Goal: Task Accomplishment & Management: Manage account settings

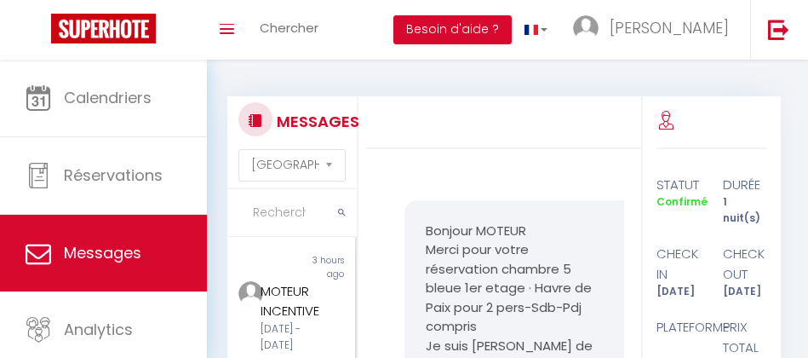
select select "message"
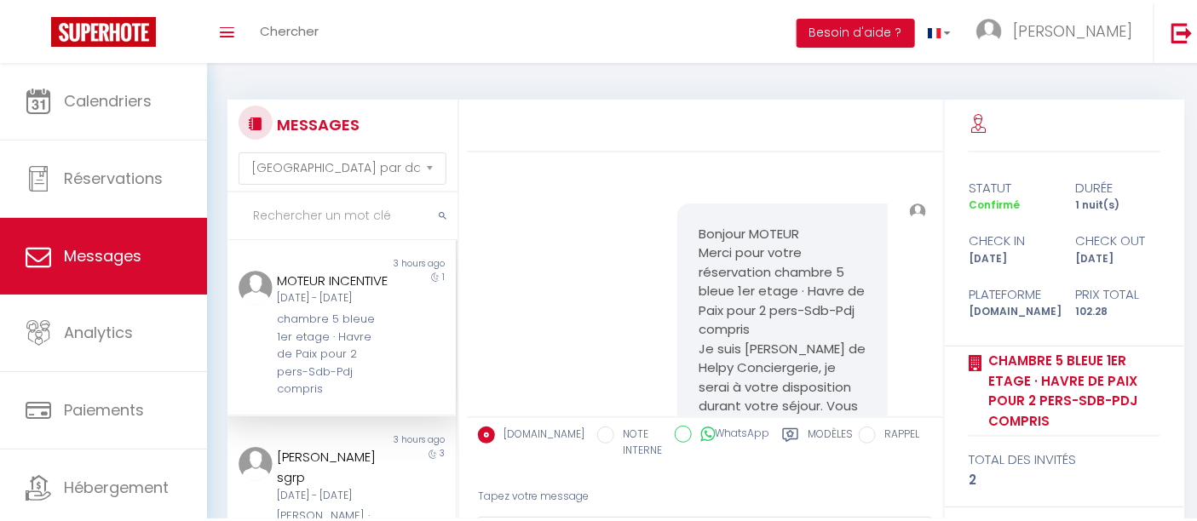
scroll to position [1951, 0]
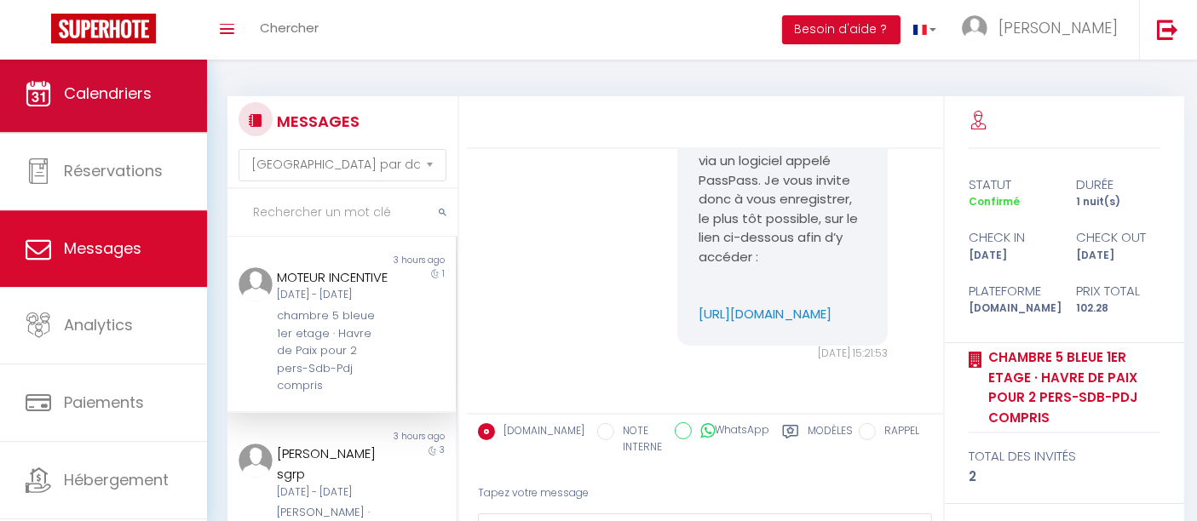
click at [107, 101] on span "Calendriers" at bounding box center [108, 93] width 88 height 21
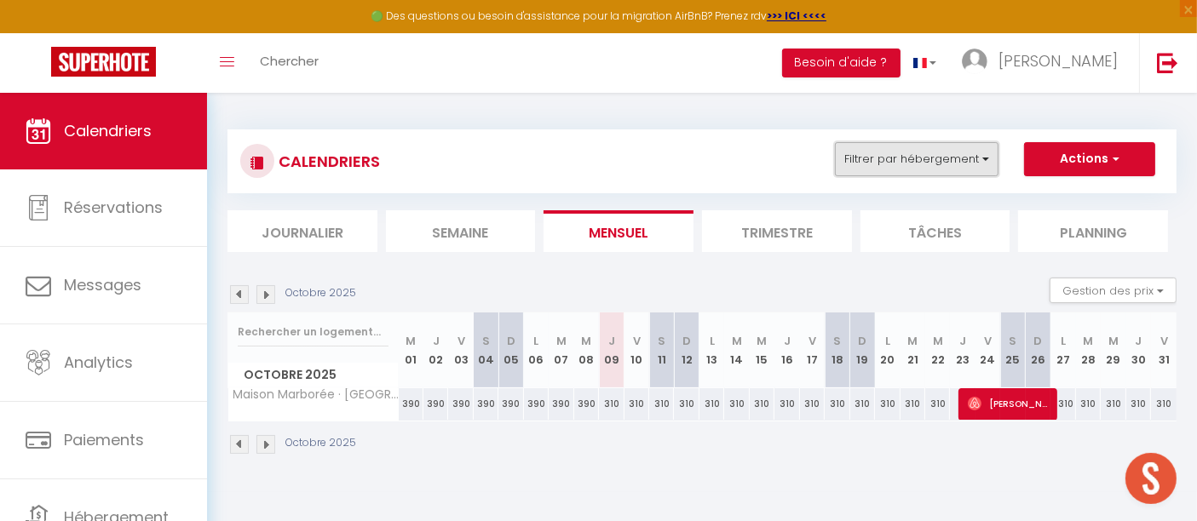
click at [807, 155] on button "Filtrer par hébergement" at bounding box center [917, 159] width 164 height 34
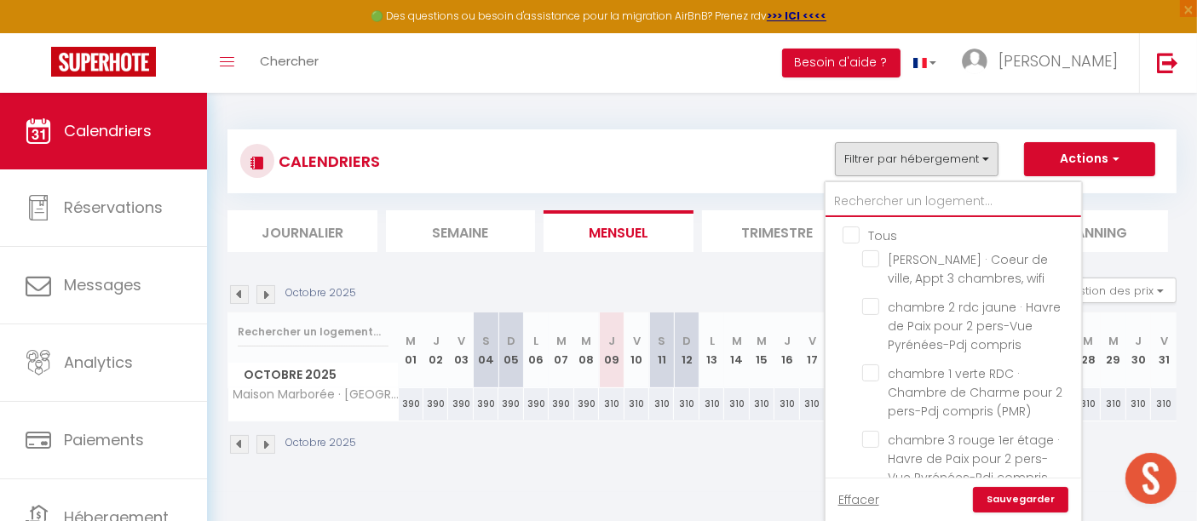
click at [807, 203] on input "text" at bounding box center [953, 202] width 256 height 31
type input "c"
checkbox input "false"
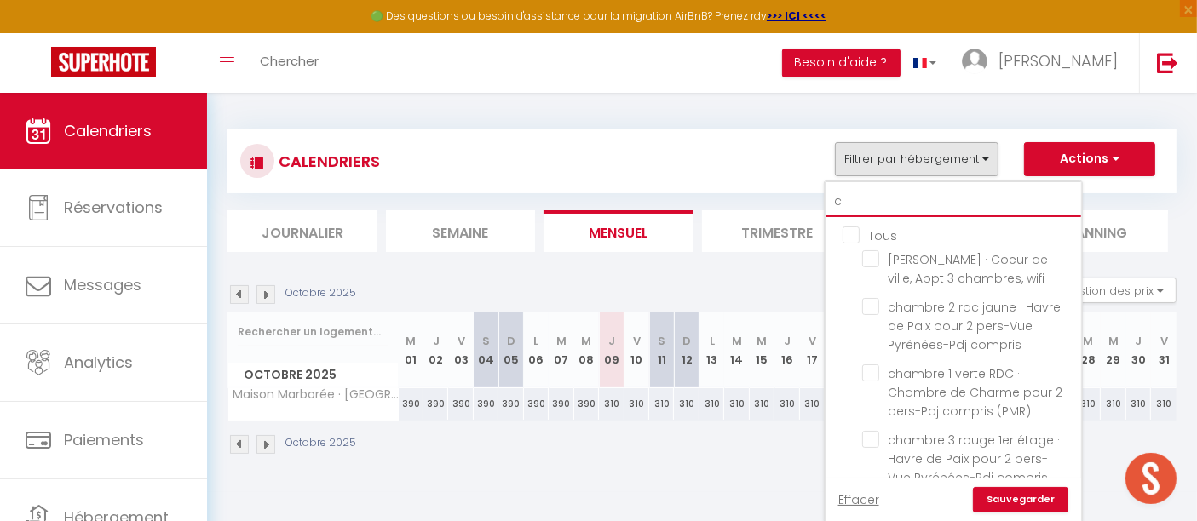
checkbox input "false"
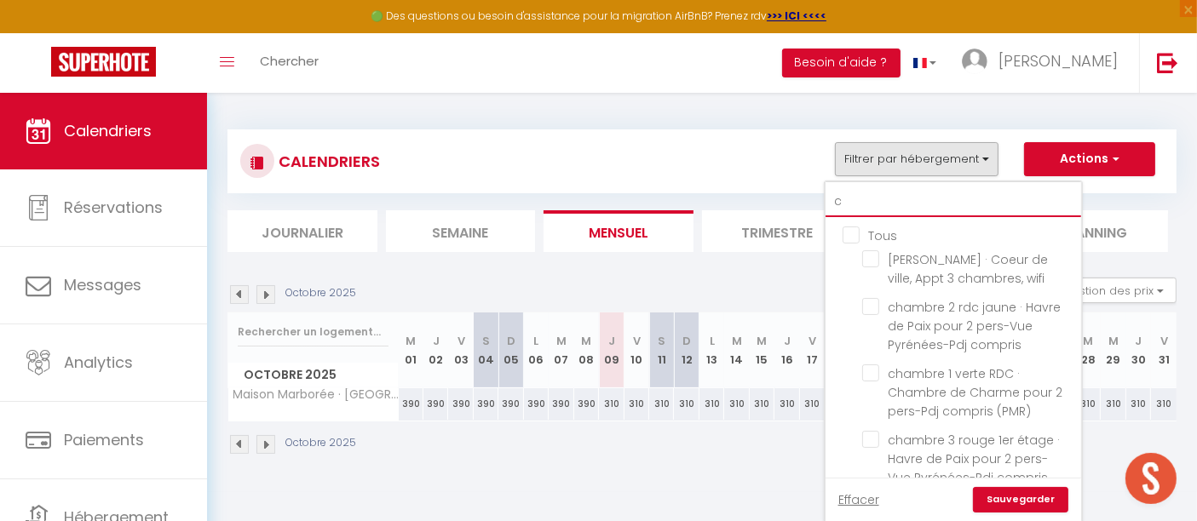
checkbox input "false"
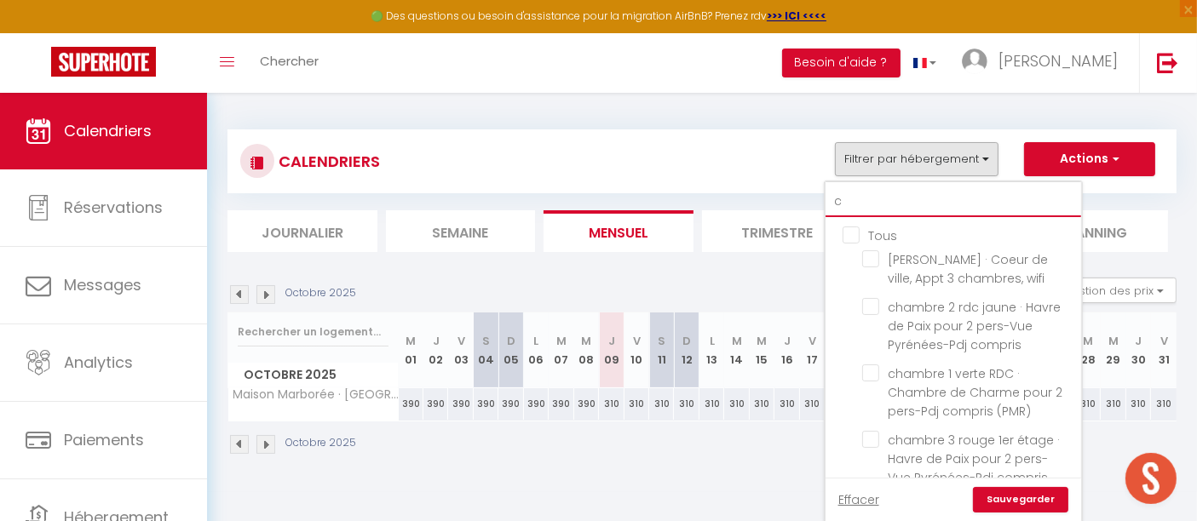
checkbox input "false"
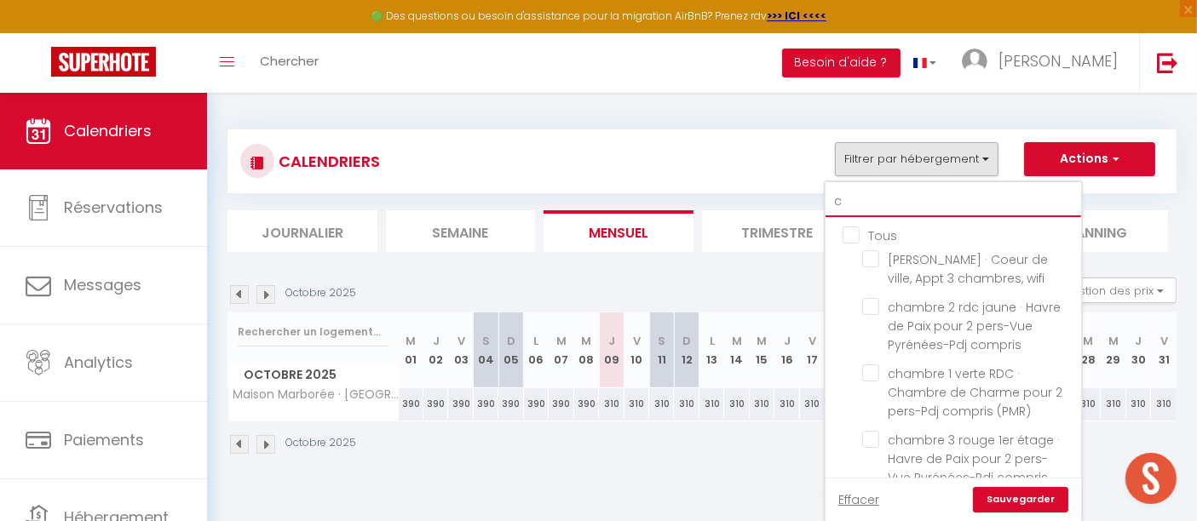
checkbox input "false"
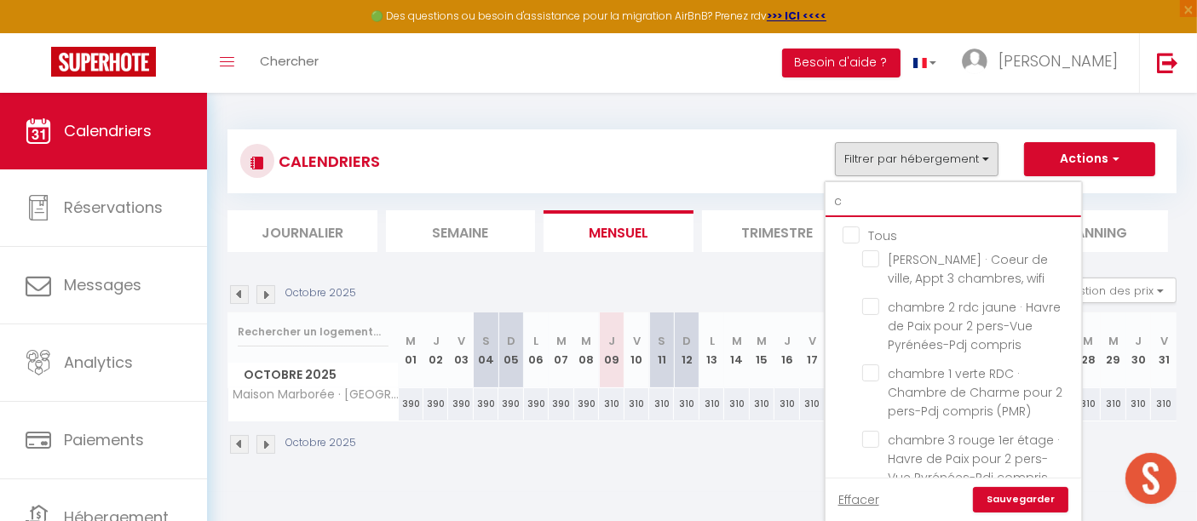
checkbox input "false"
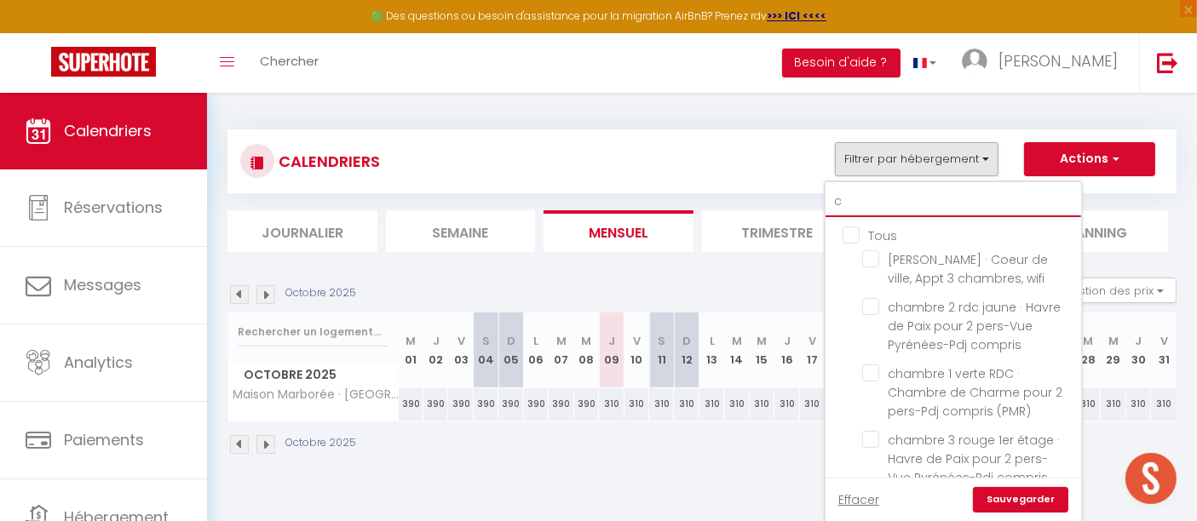
checkbox input "false"
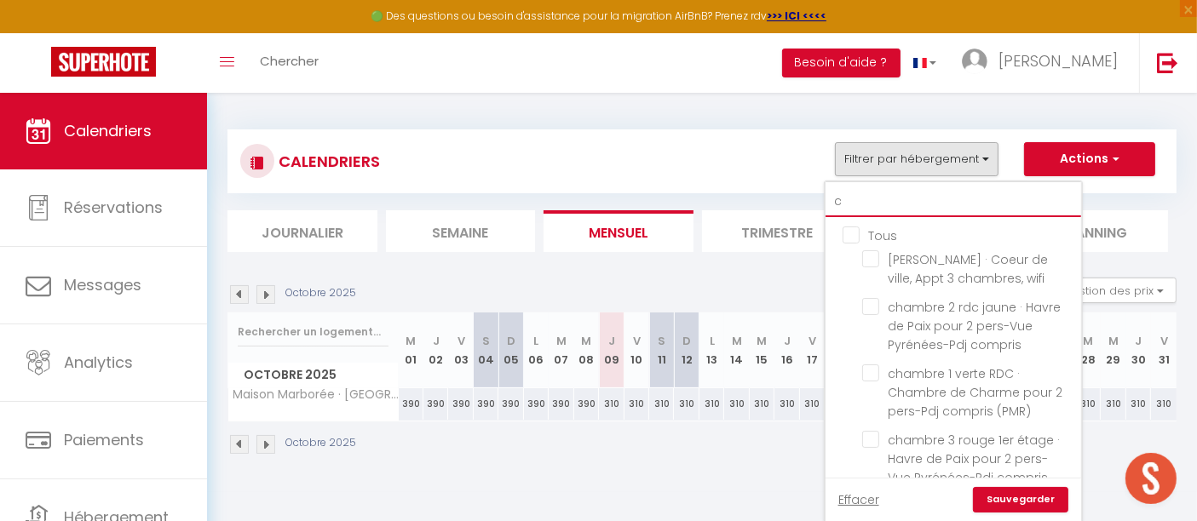
checkbox input "false"
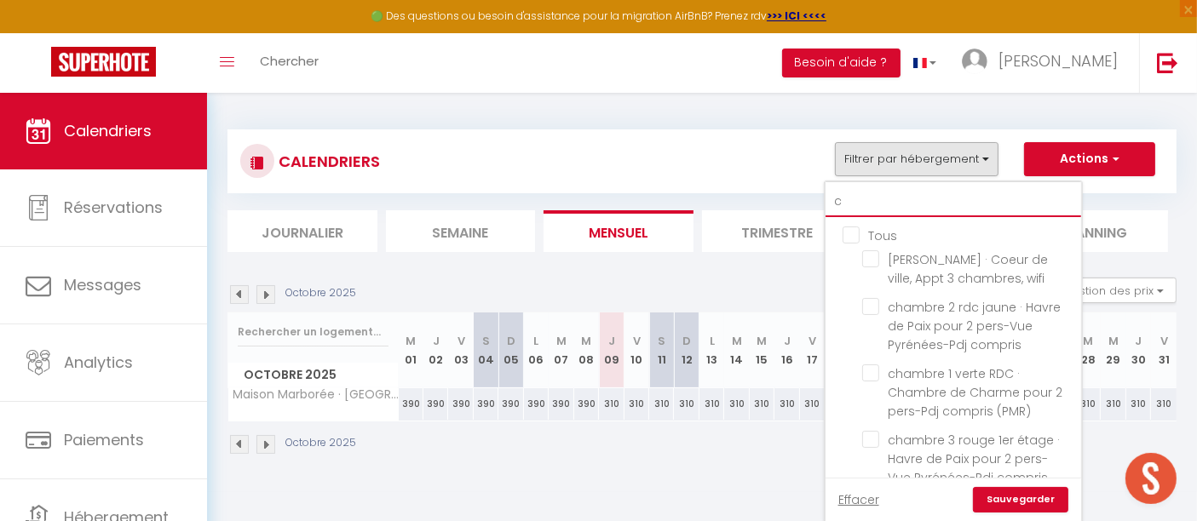
checkbox input "false"
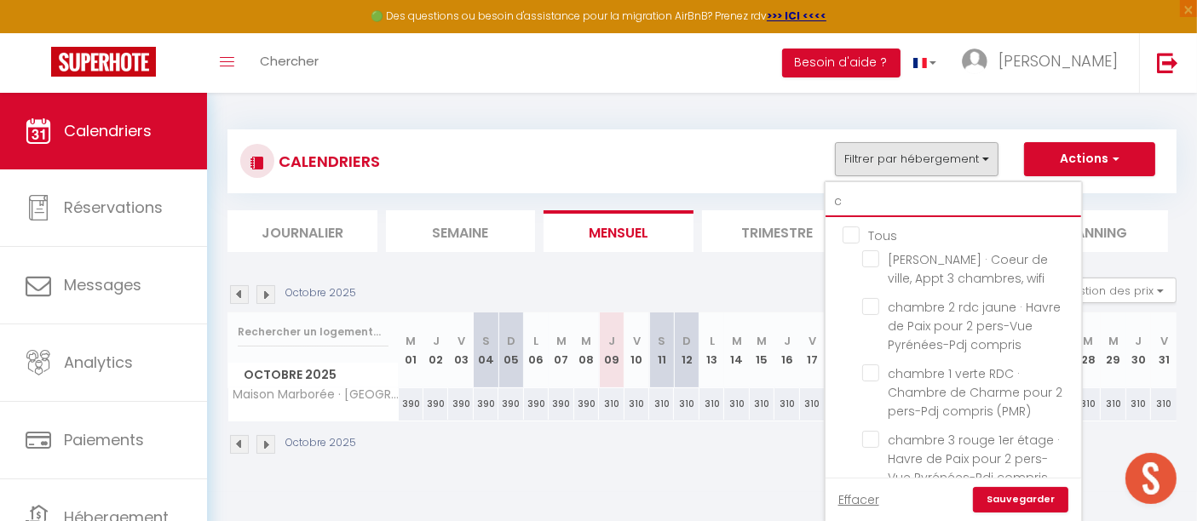
checkbox input "false"
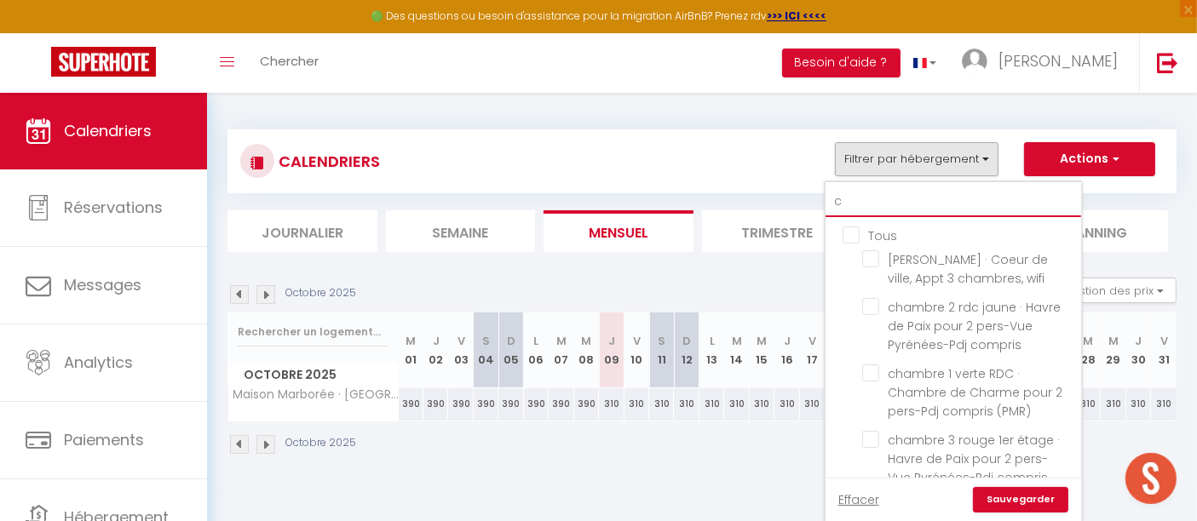
checkbox input "false"
type input "ch"
checkbox input "false"
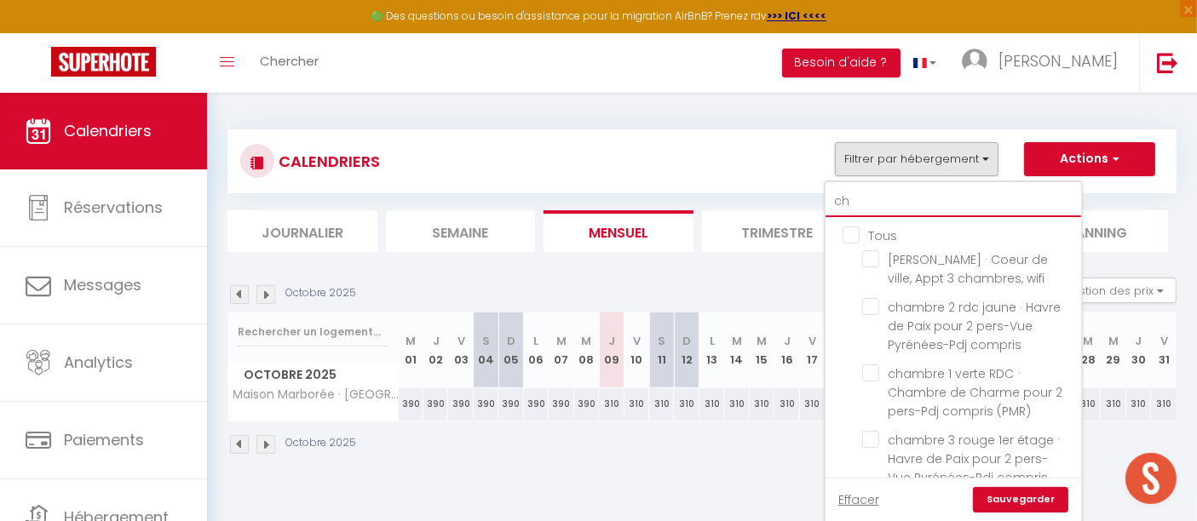
checkbox input "false"
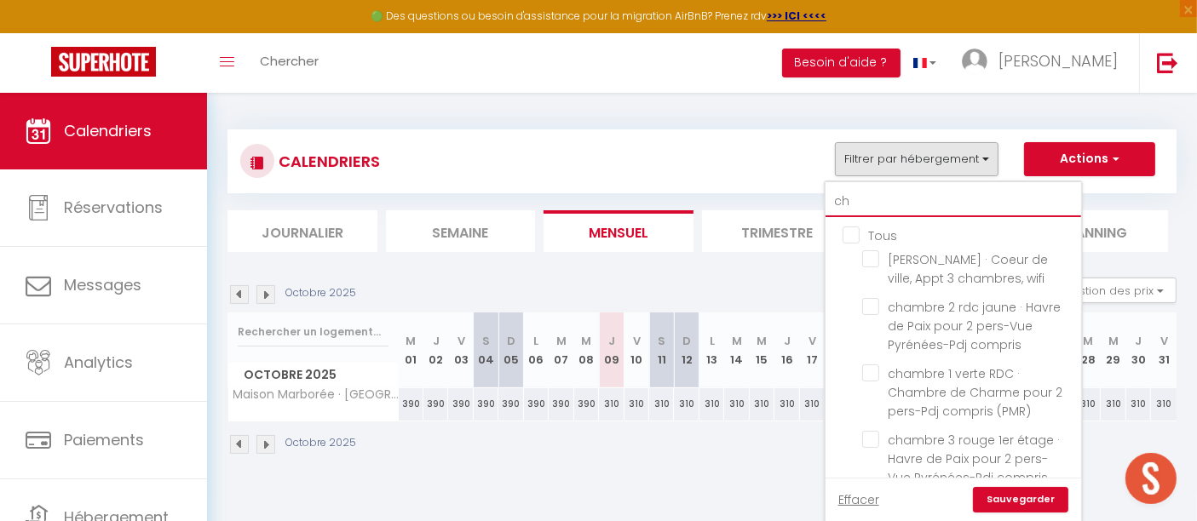
checkbox input "false"
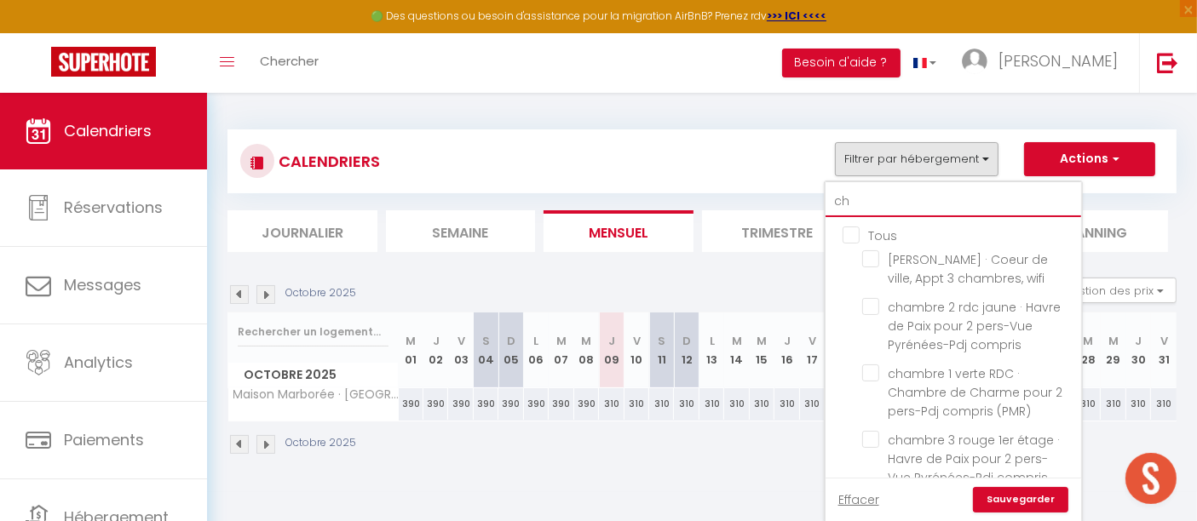
checkbox input "false"
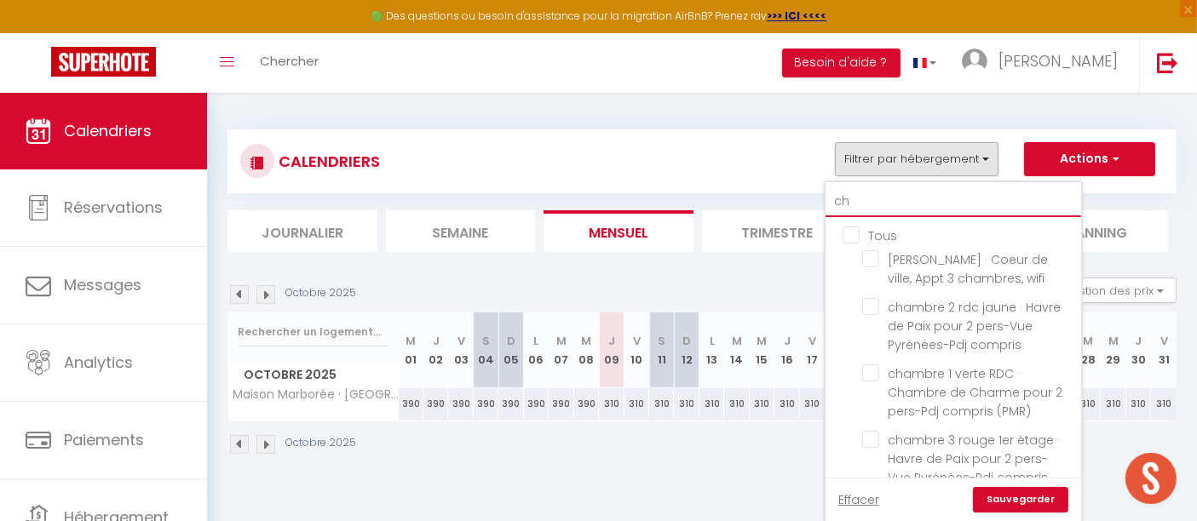
checkbox input "false"
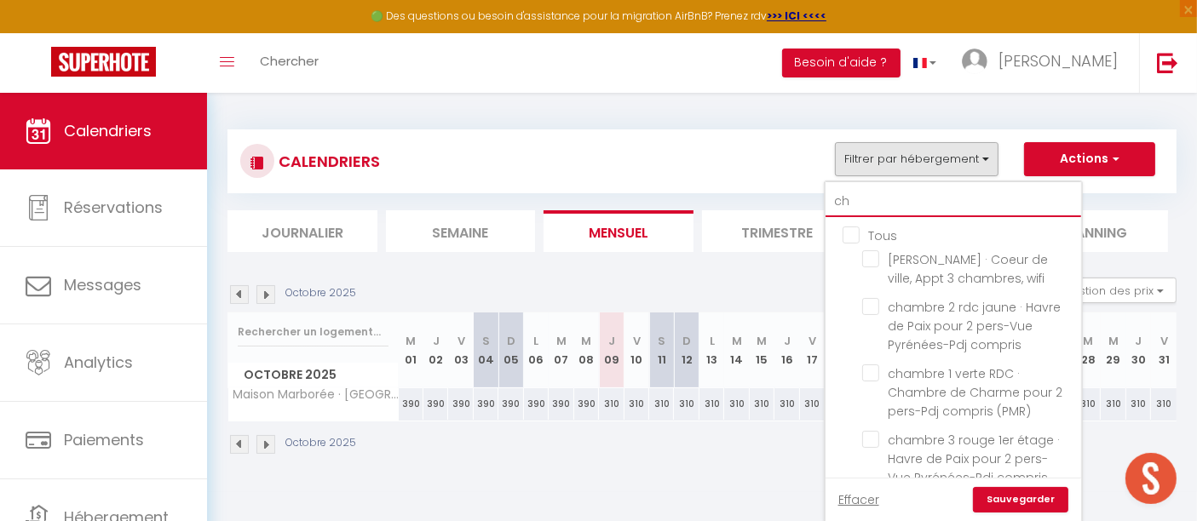
checkbox input "false"
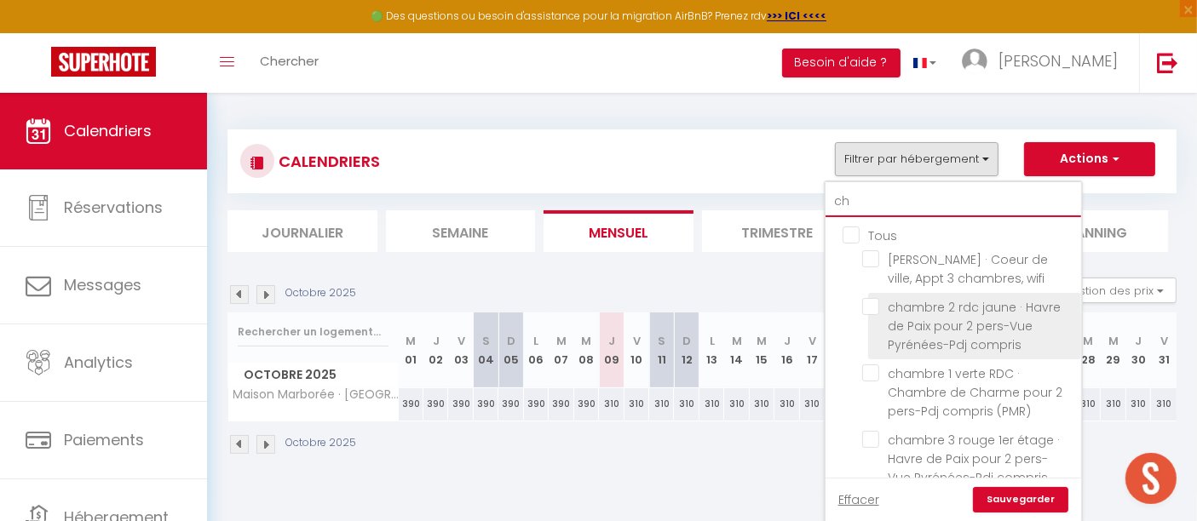
type input "ch"
drag, startPoint x: 874, startPoint y: 306, endPoint x: 876, endPoint y: 331, distance: 25.7
click at [807, 305] on input "chambre 2 rdc jaune · Havre de Paix pour 2 pers-Vue Pyrénées-Pdj compris" at bounding box center [968, 306] width 213 height 17
checkbox input "true"
checkbox input "false"
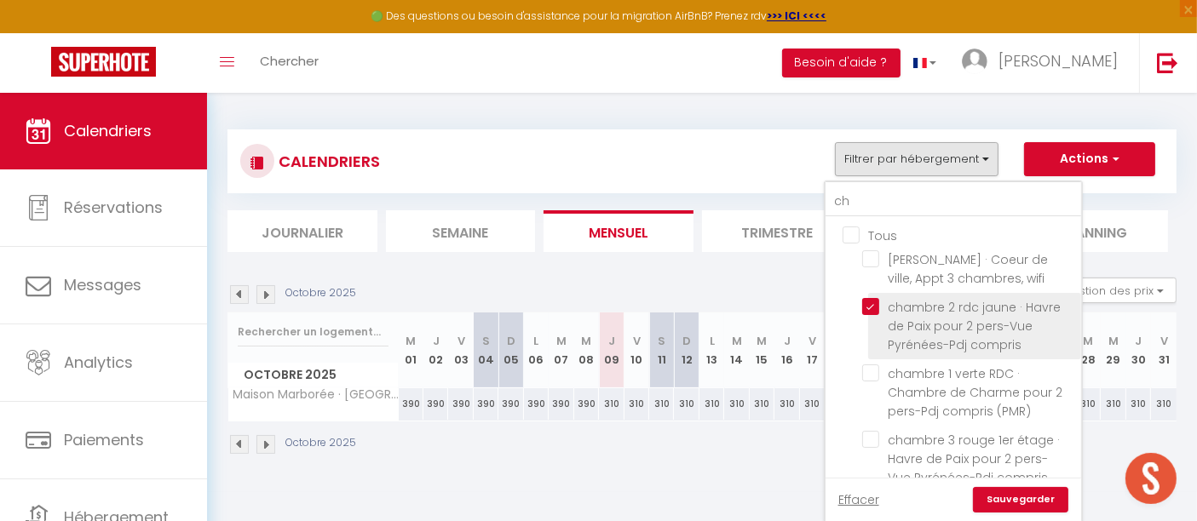
checkbox input "false"
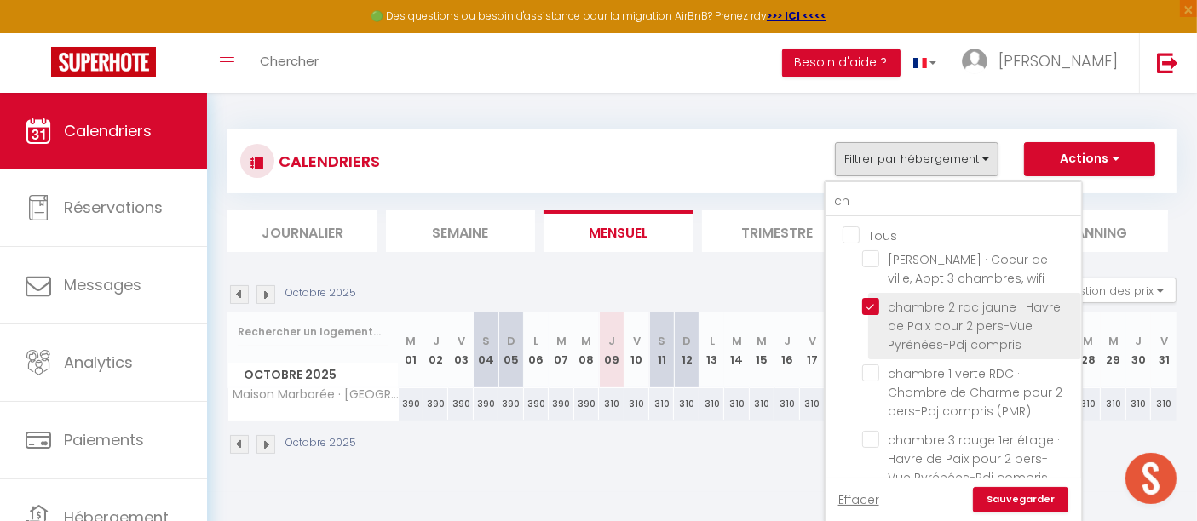
checkbox input "false"
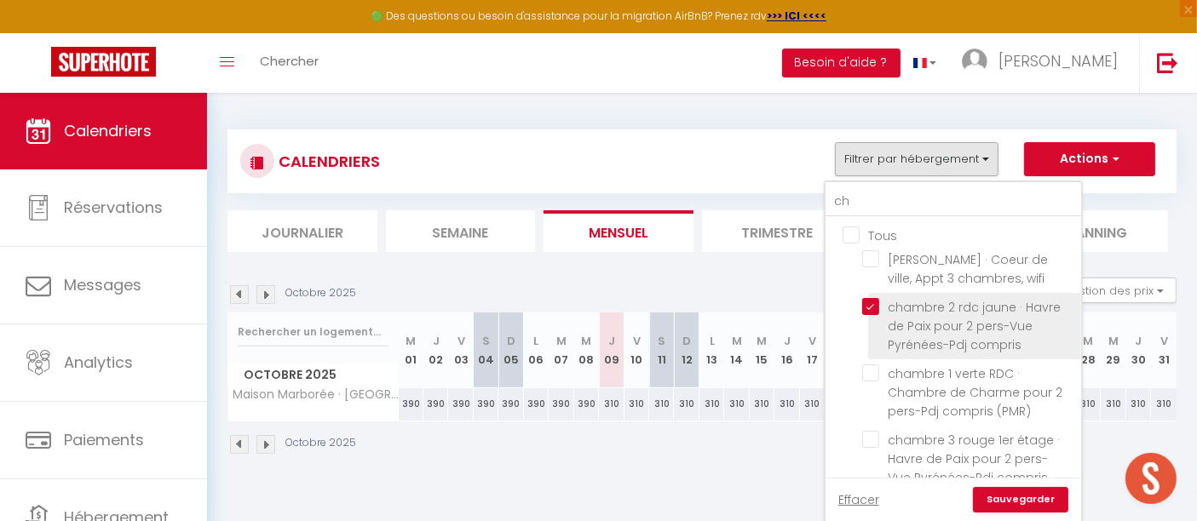
checkbox input "false"
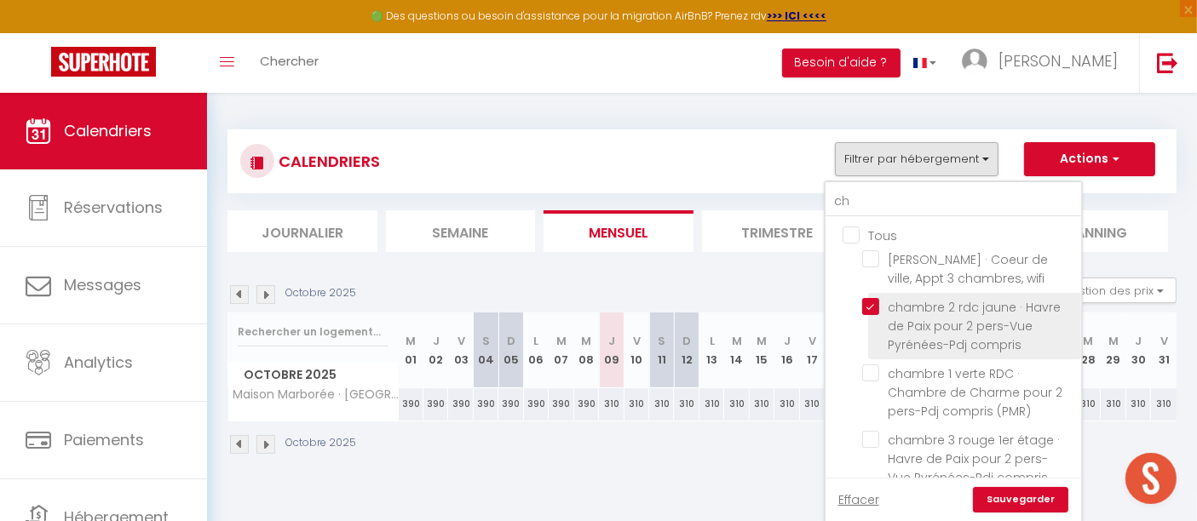
checkbox input "false"
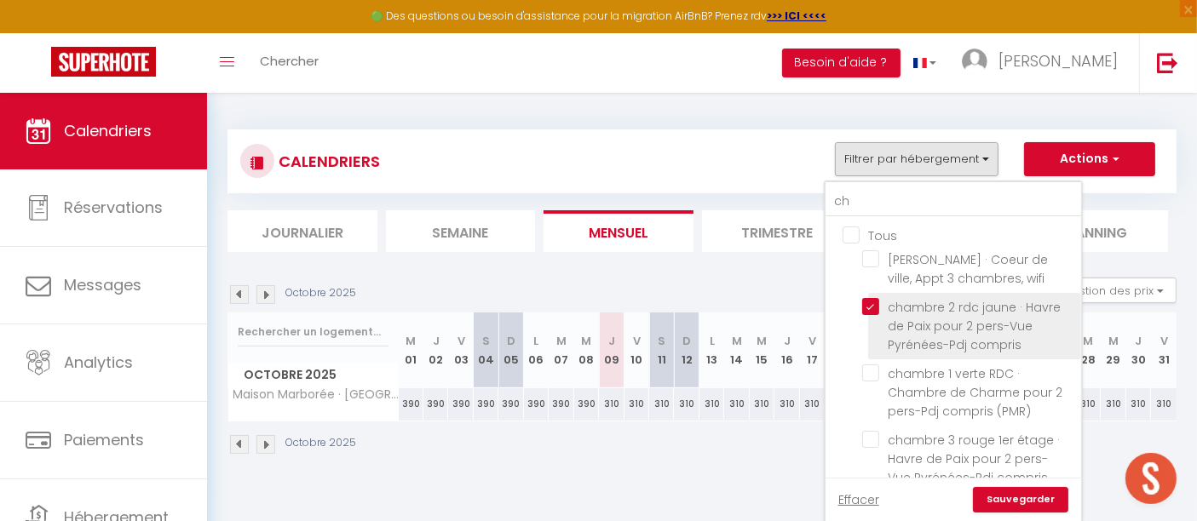
checkbox input "false"
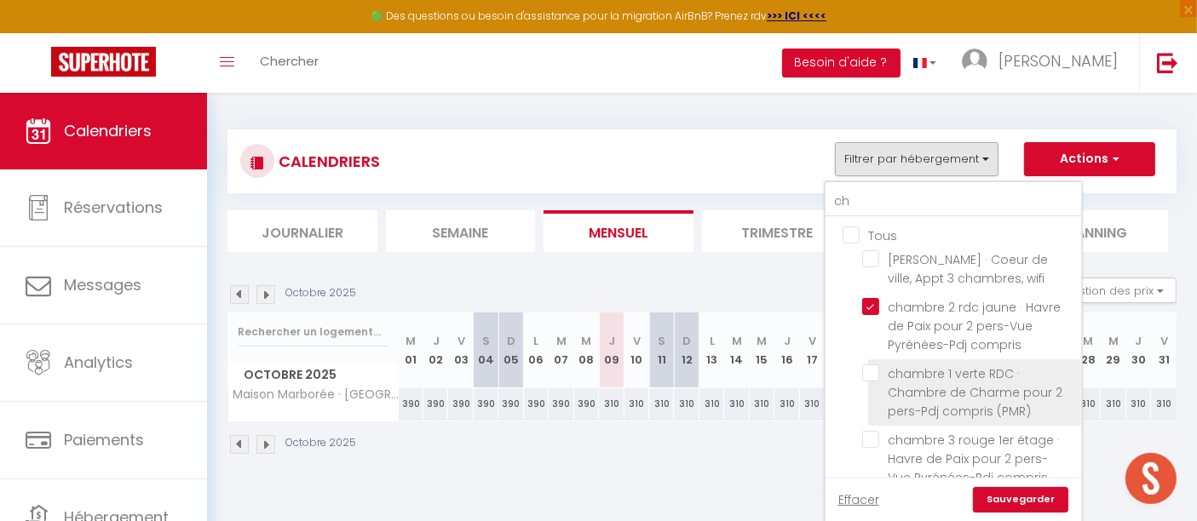
click at [807, 357] on input "chambre 1 verte RDC · Chambre de Charme pour 2 pers-Pdj compris (PMR)" at bounding box center [968, 373] width 213 height 17
checkbox input "true"
checkbox input "false"
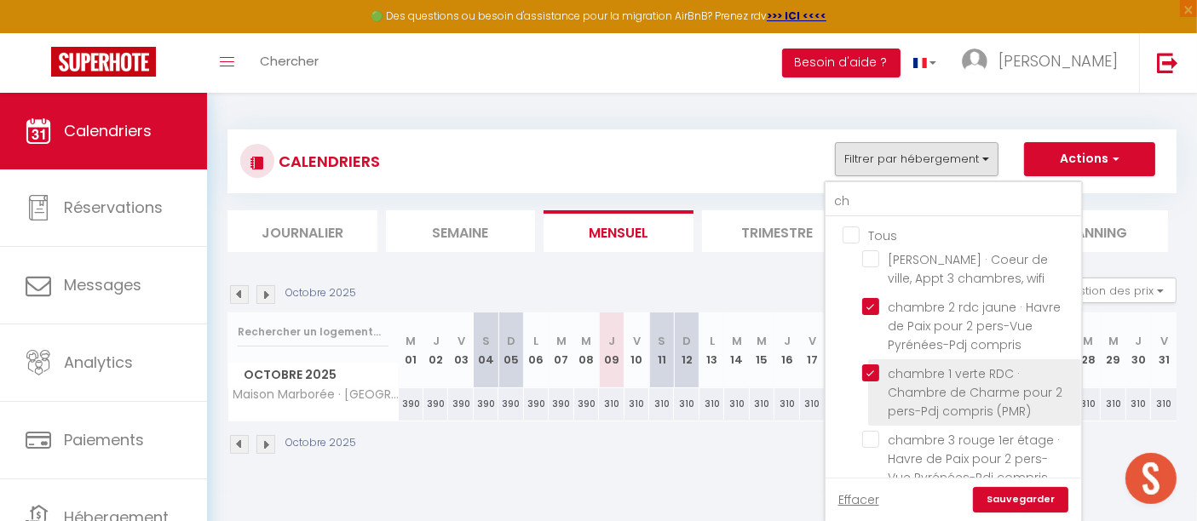
checkbox input "false"
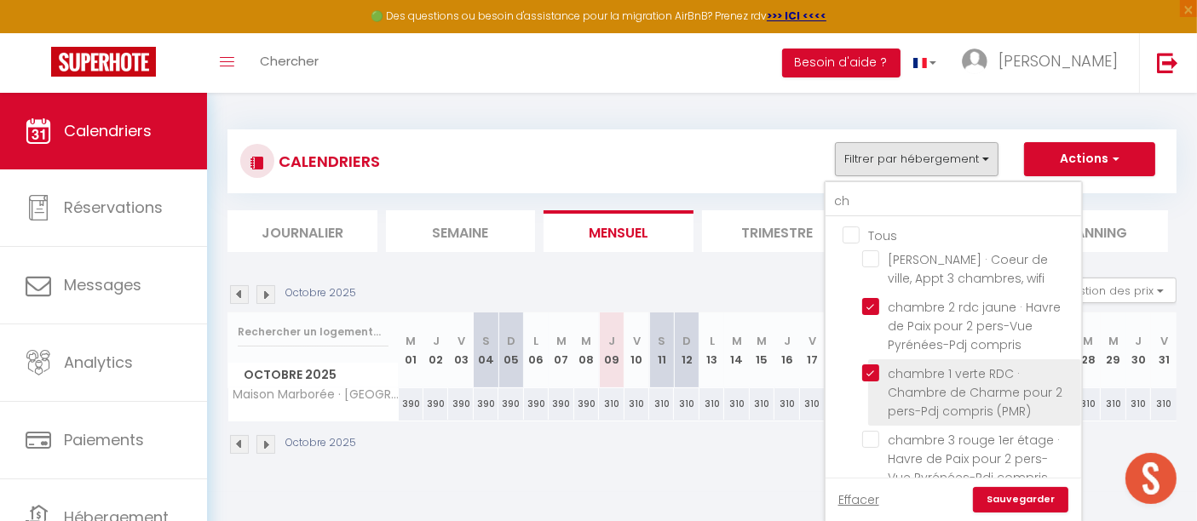
checkbox input "false"
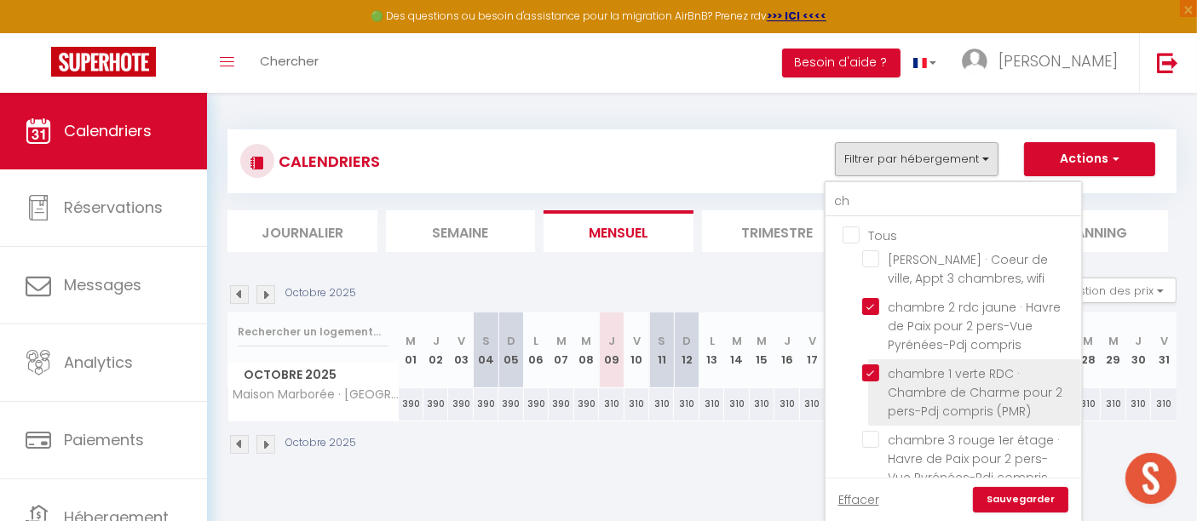
checkbox input "false"
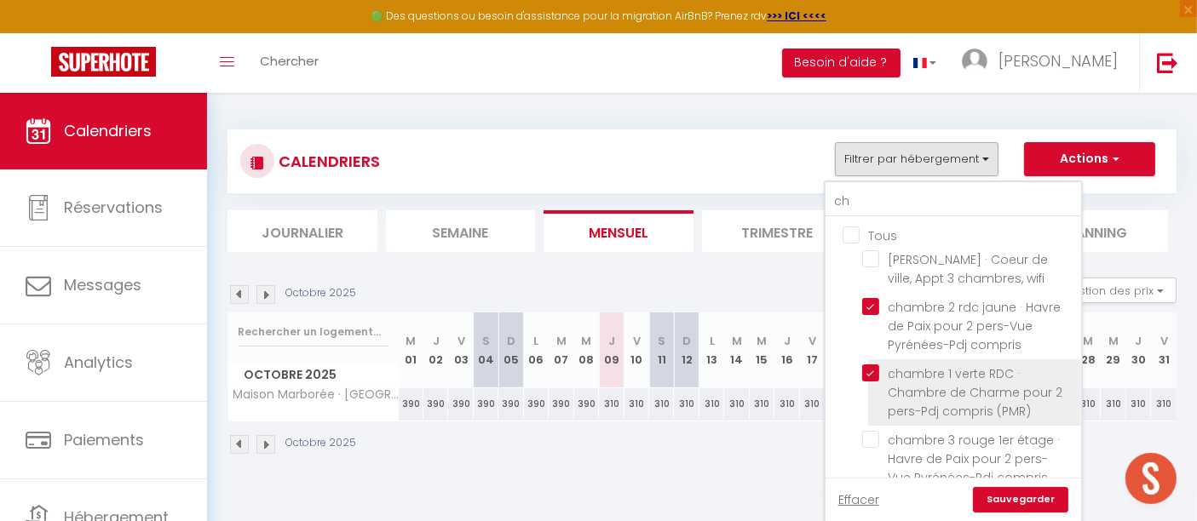
checkbox input "false"
drag, startPoint x: 870, startPoint y: 436, endPoint x: 929, endPoint y: 422, distance: 61.4
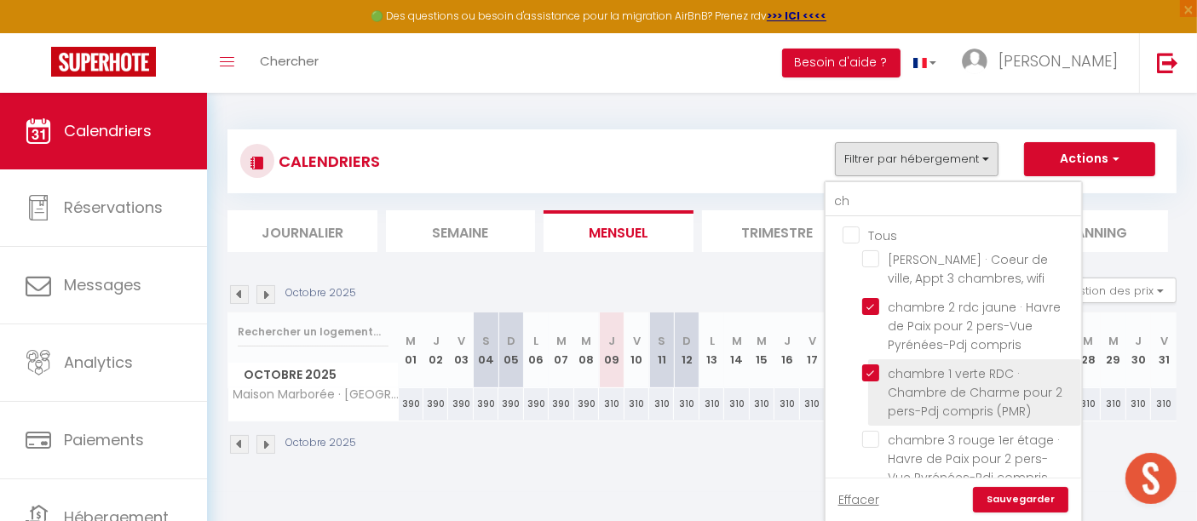
click at [807, 357] on input "chambre 3 rouge 1er étage · Havre de Paix pour 2 pers-Vue Pyrénées-Pdj compris" at bounding box center [968, 439] width 213 height 17
checkbox input "true"
checkbox input "false"
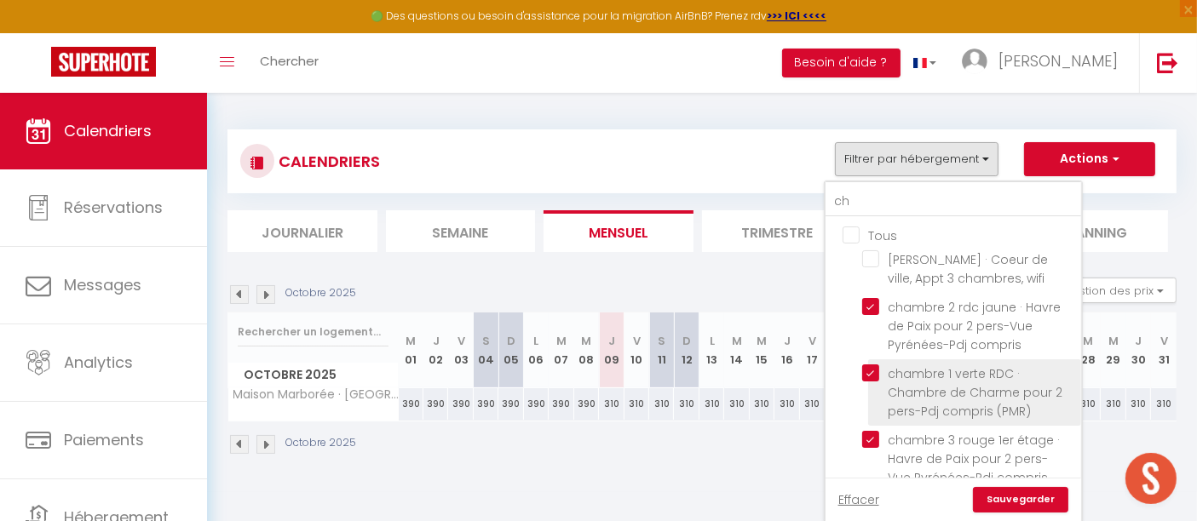
checkbox input "false"
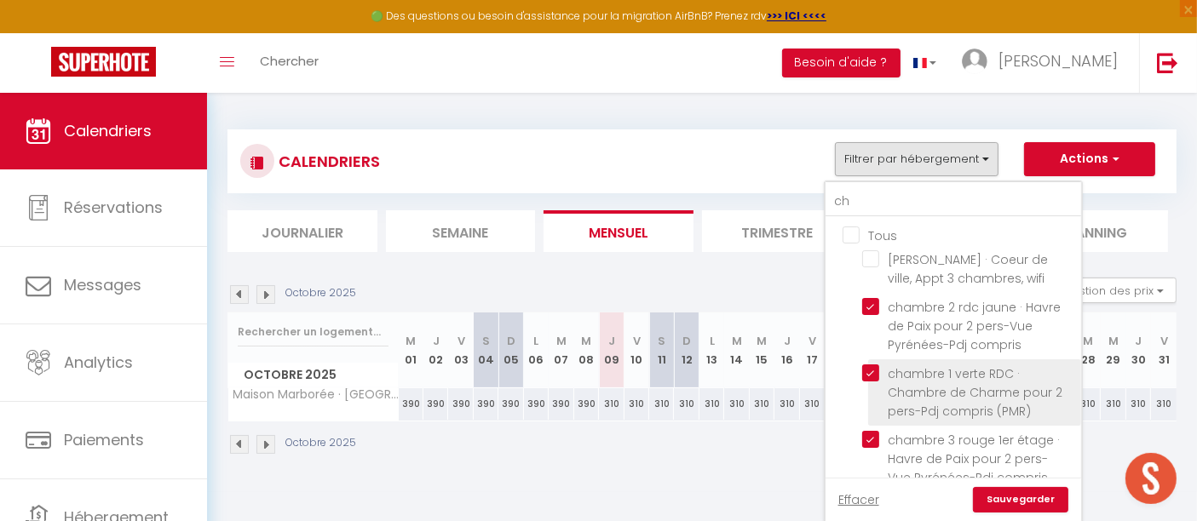
checkbox input "false"
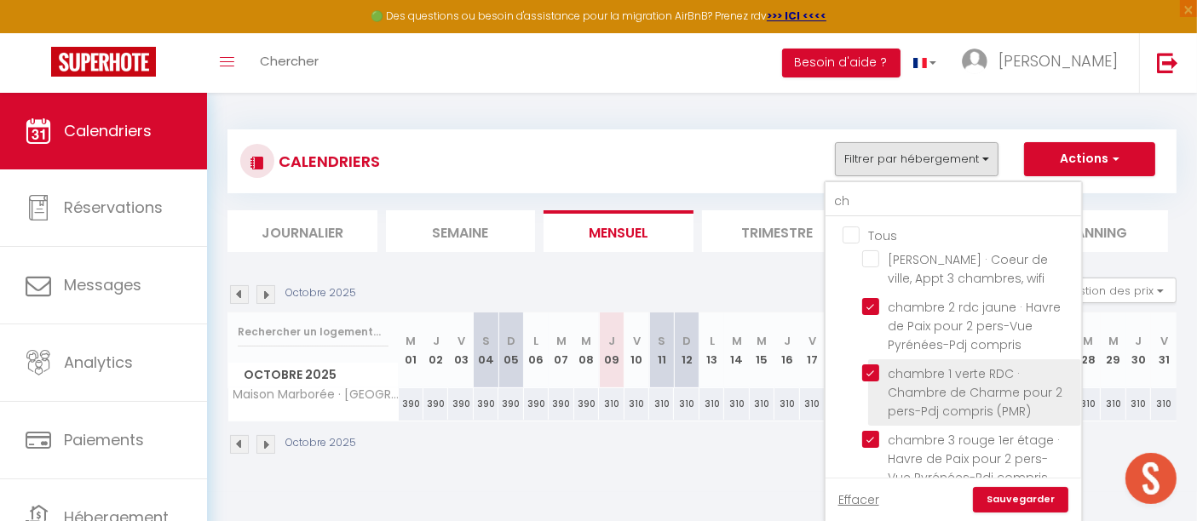
checkbox input "false"
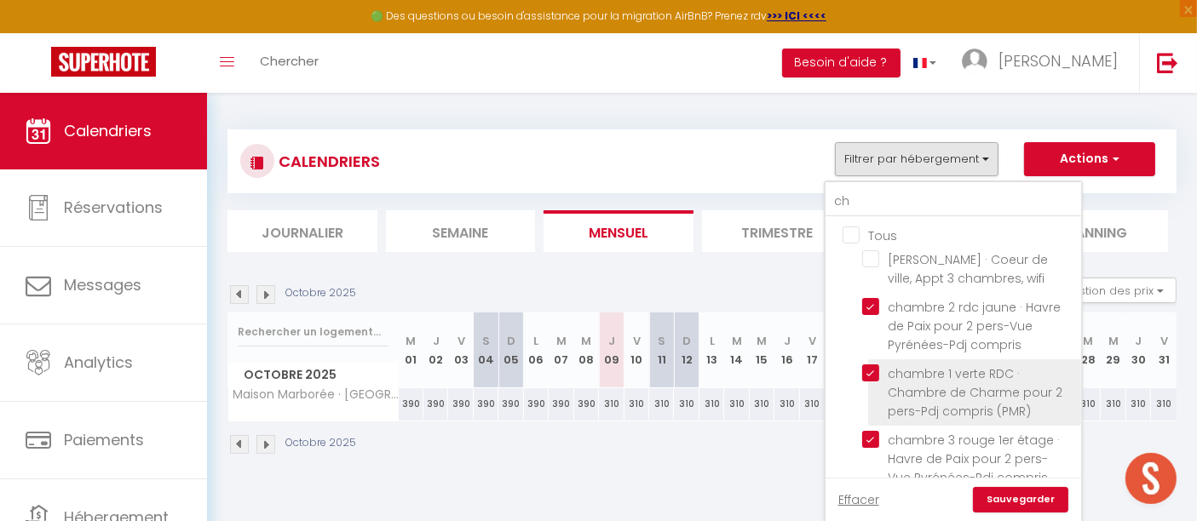
checkbox input "false"
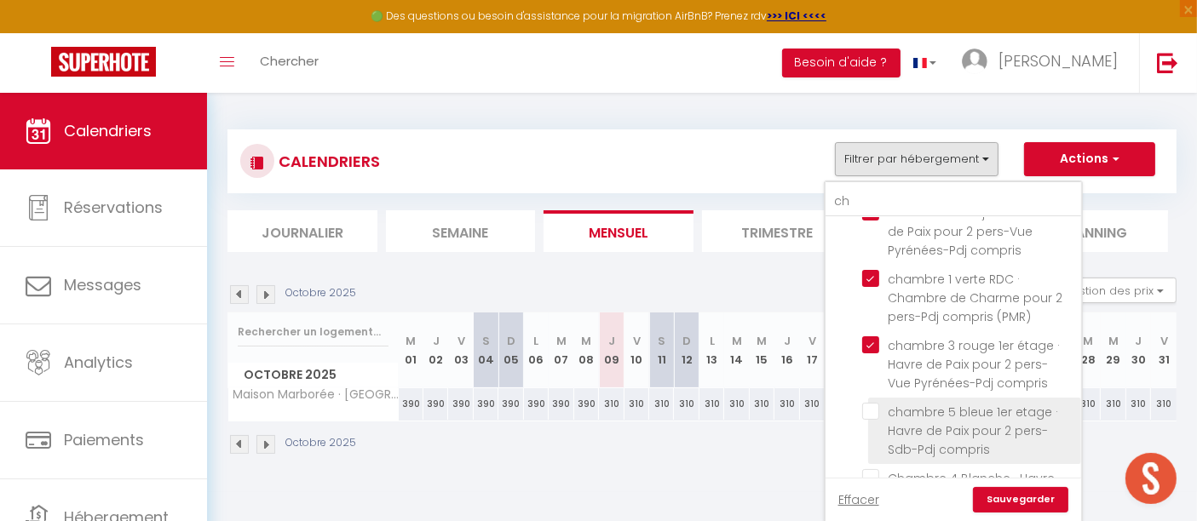
click at [807, 357] on input "chambre 5 bleue 1er etage · Havre de Paix pour 2 pers-Sdb-Pdj compris" at bounding box center [968, 411] width 213 height 17
checkbox input "true"
checkbox input "false"
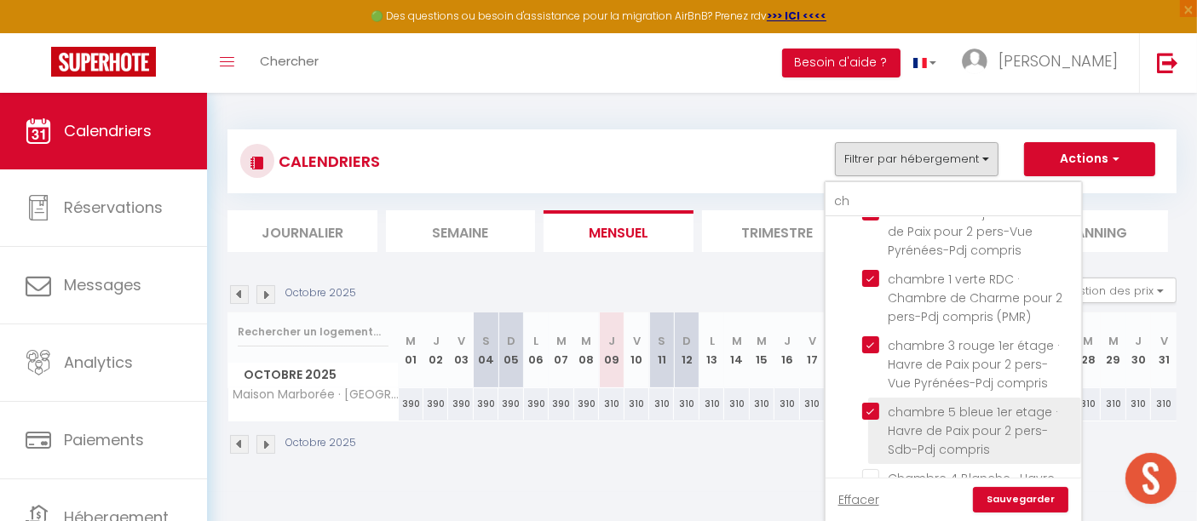
checkbox input "false"
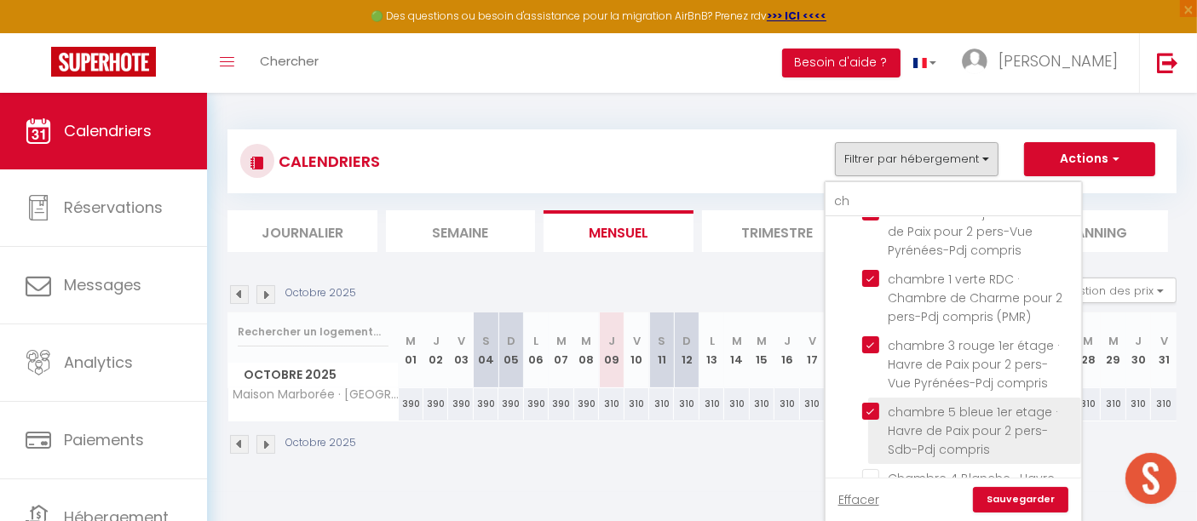
checkbox input "false"
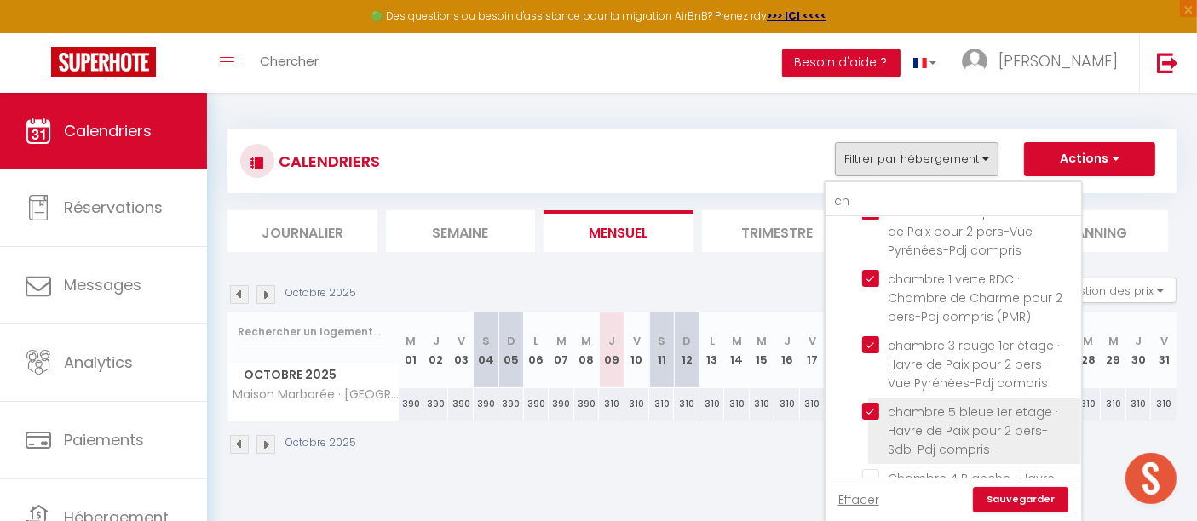
checkbox input "false"
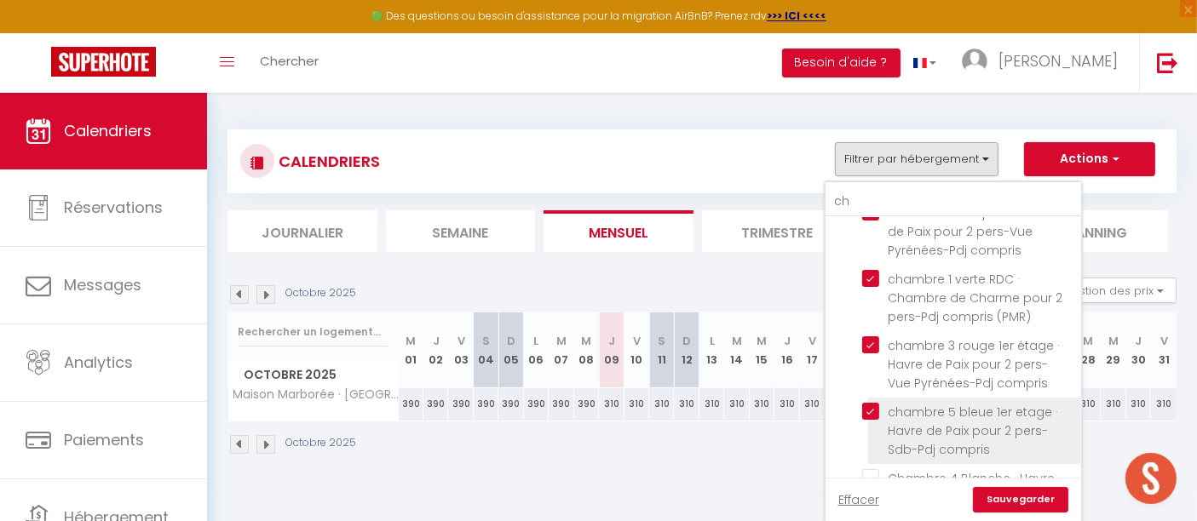
checkbox input "false"
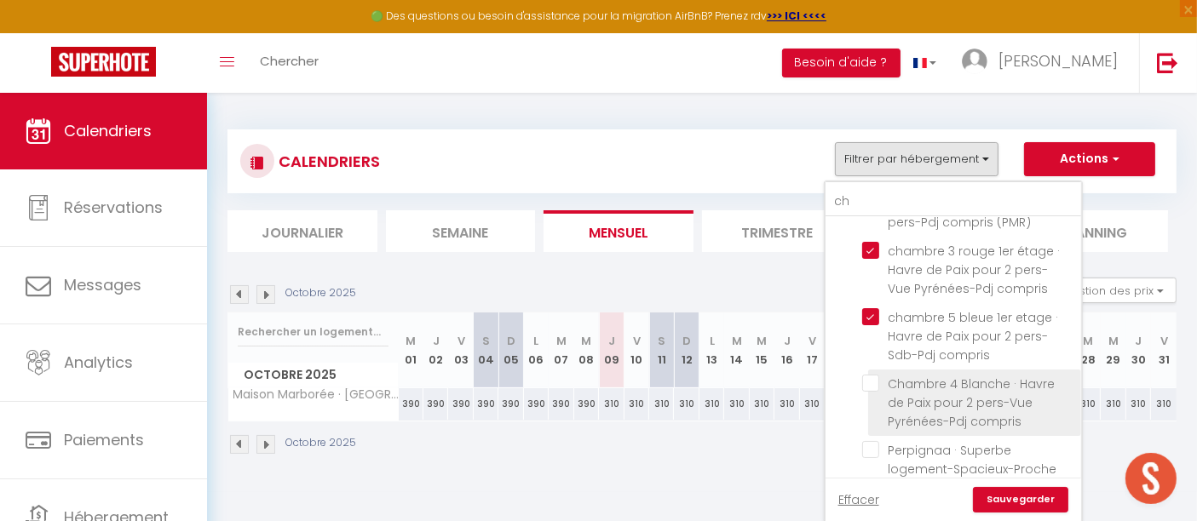
click at [807, 357] on input "Chambre 4 Blanche · Havre de Paix pour 2 pers-Vue Pyrénées-Pdj compris" at bounding box center [968, 383] width 213 height 17
checkbox input "true"
checkbox input "false"
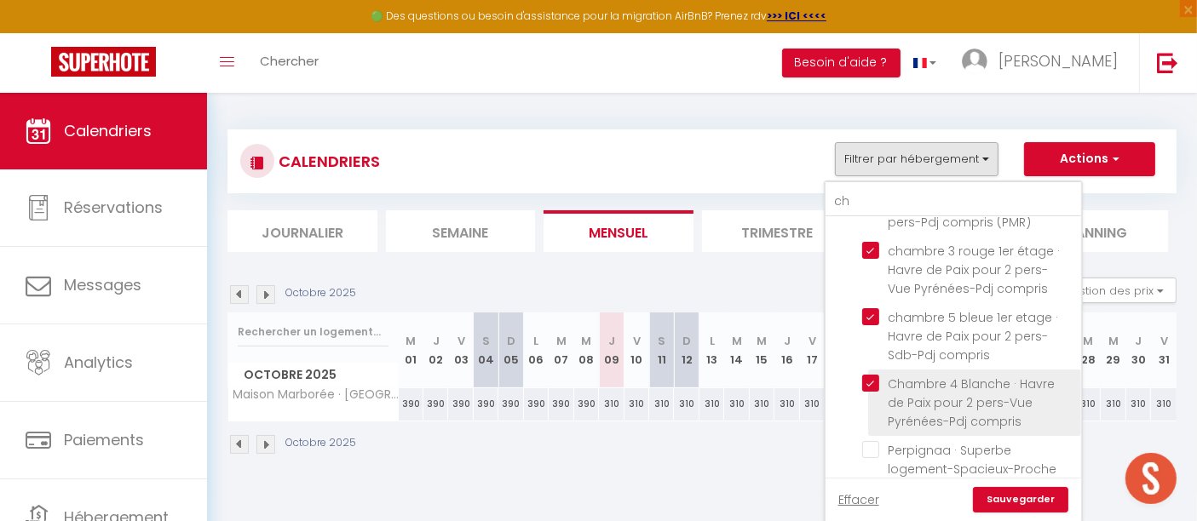
checkbox input "false"
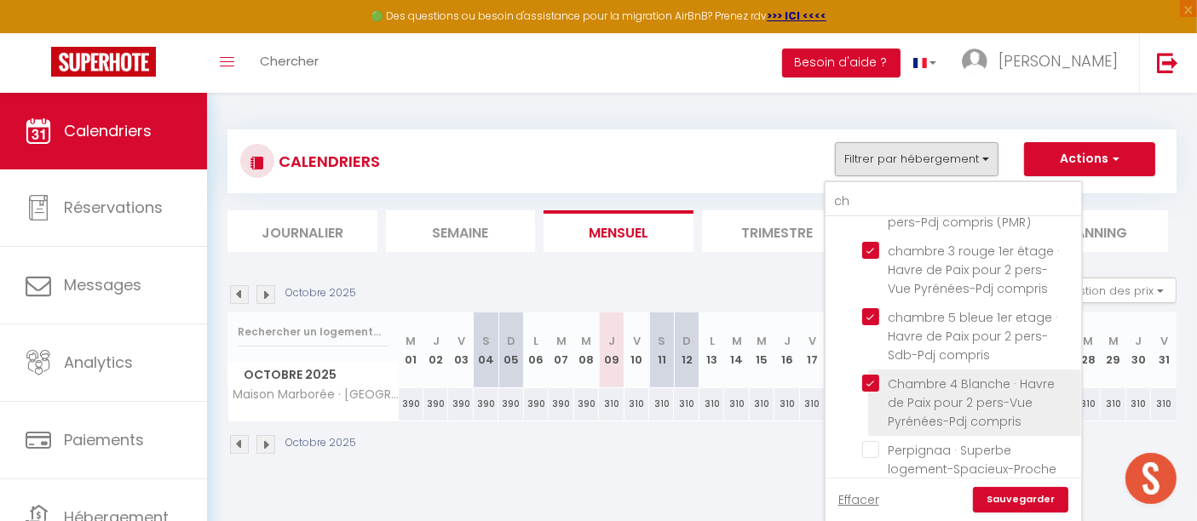
checkbox input "false"
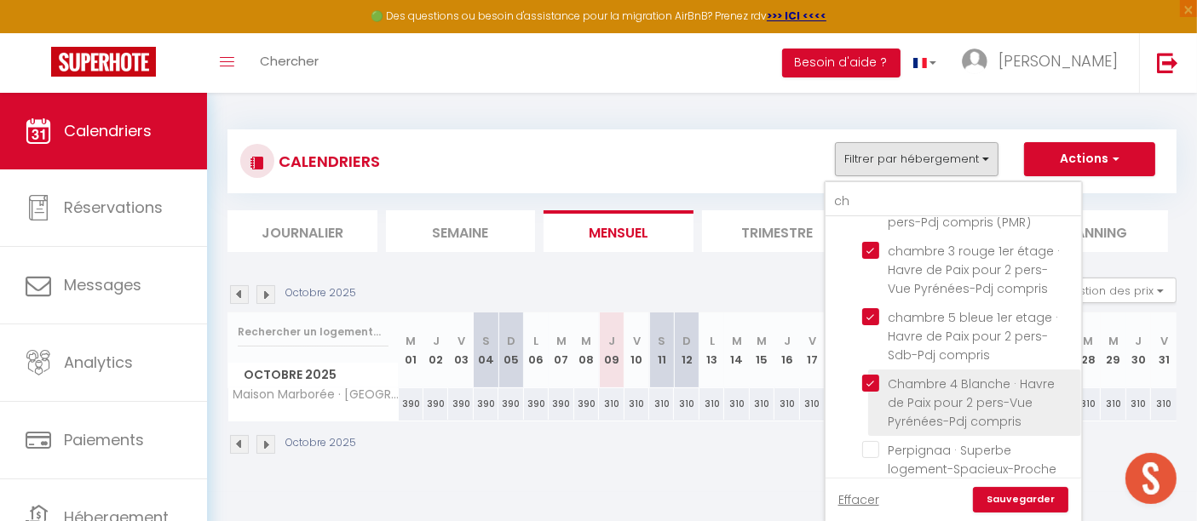
checkbox input "false"
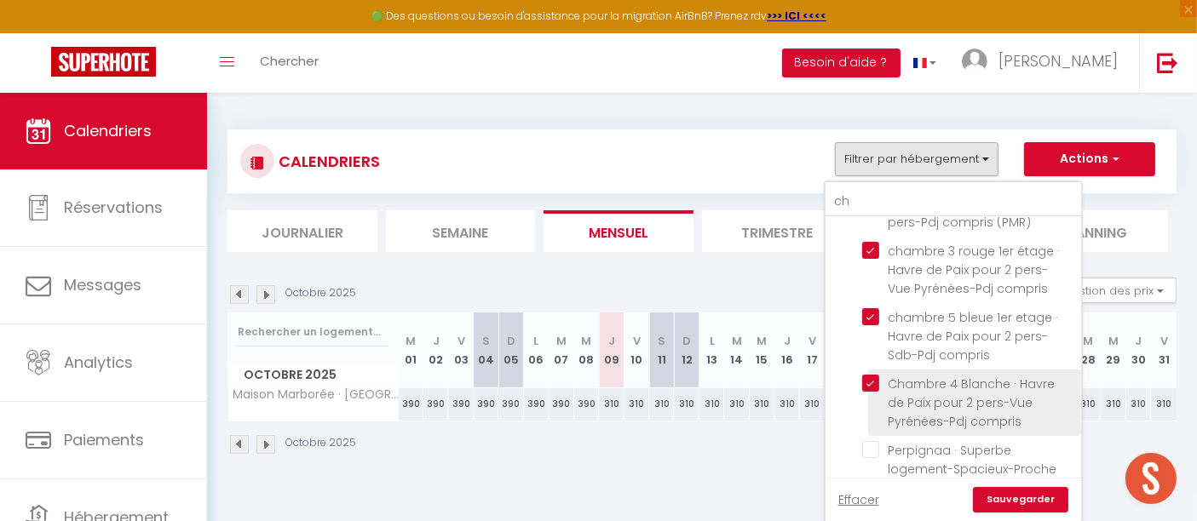
checkbox input "false"
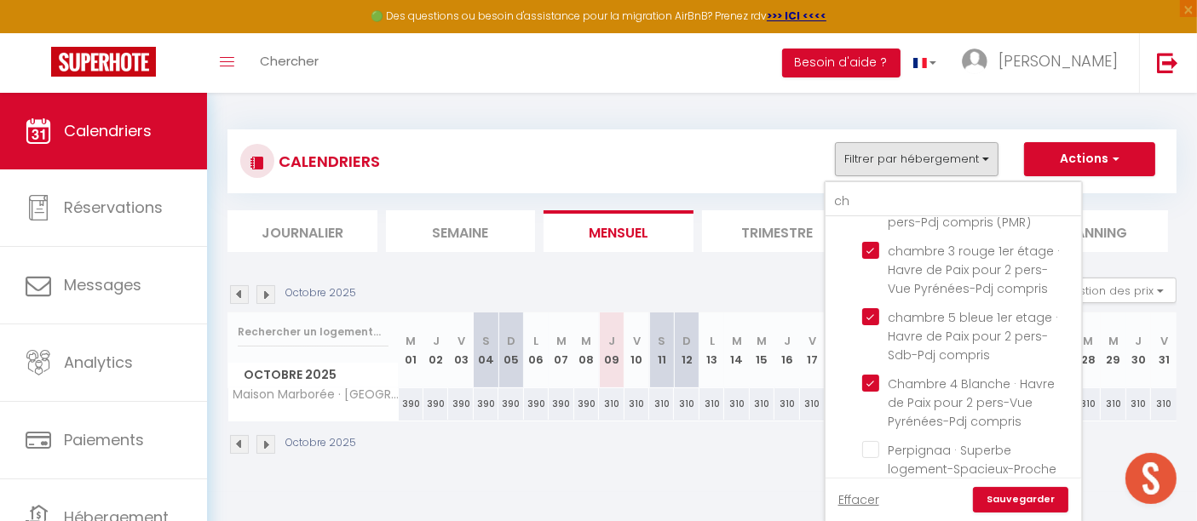
click at [807, 357] on link "Sauvegarder" at bounding box center [1020, 500] width 95 height 26
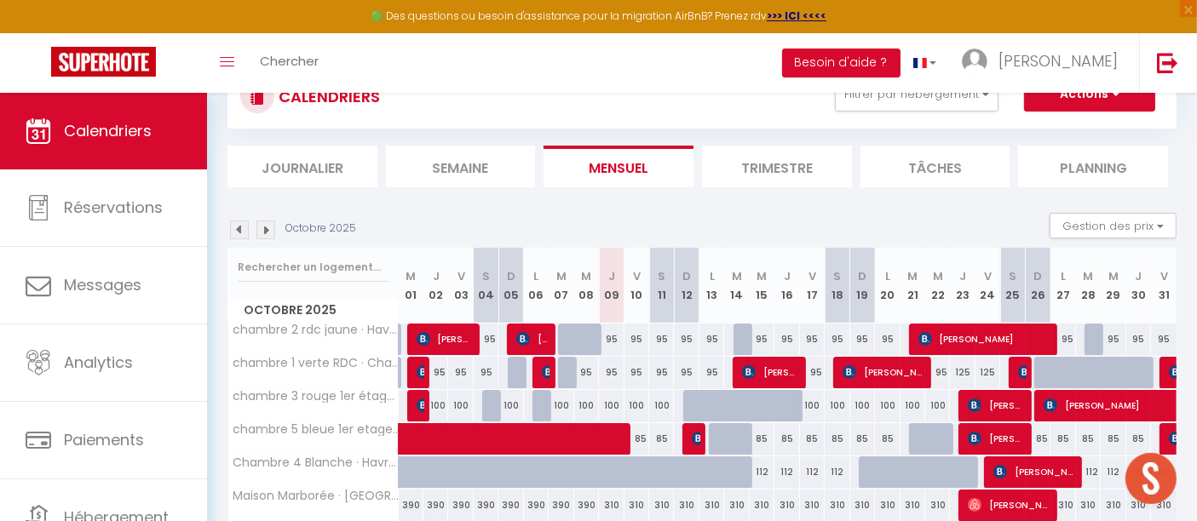
scroll to position [134, 0]
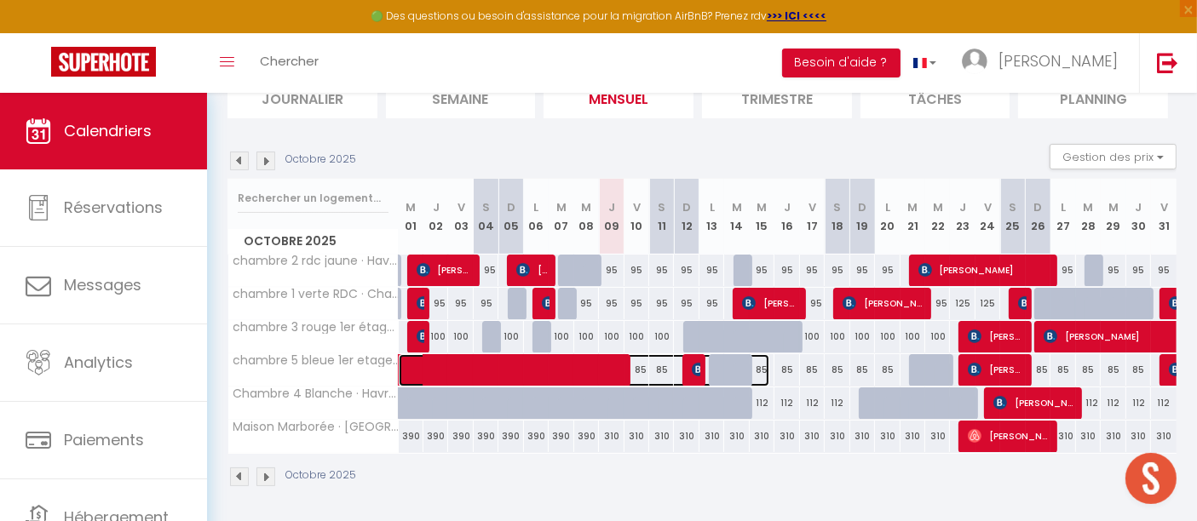
click at [514, 357] on span at bounding box center [592, 370] width 353 height 32
select select "OK"
select select "0"
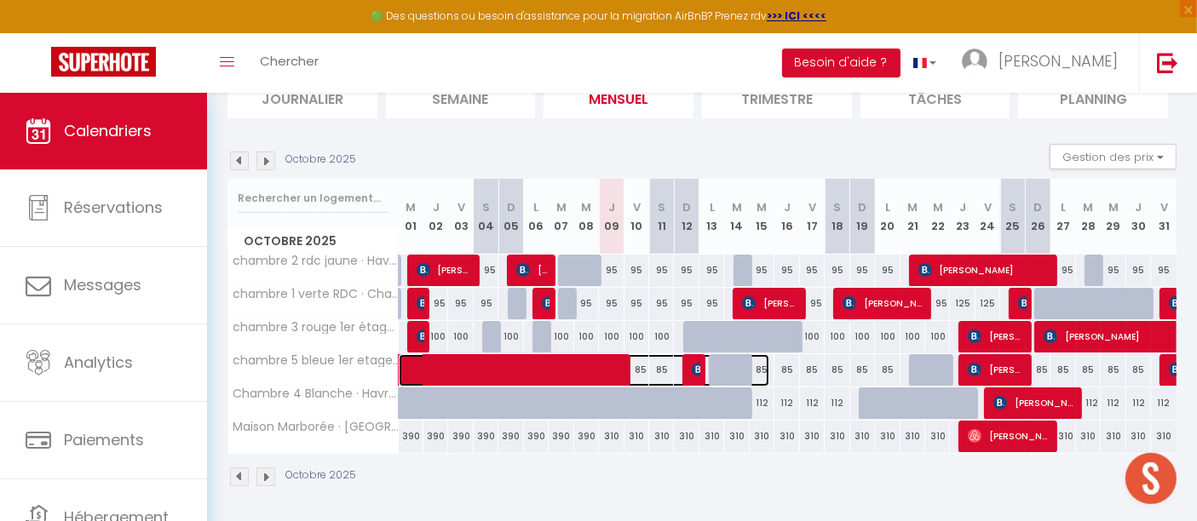
select select "1"
select select
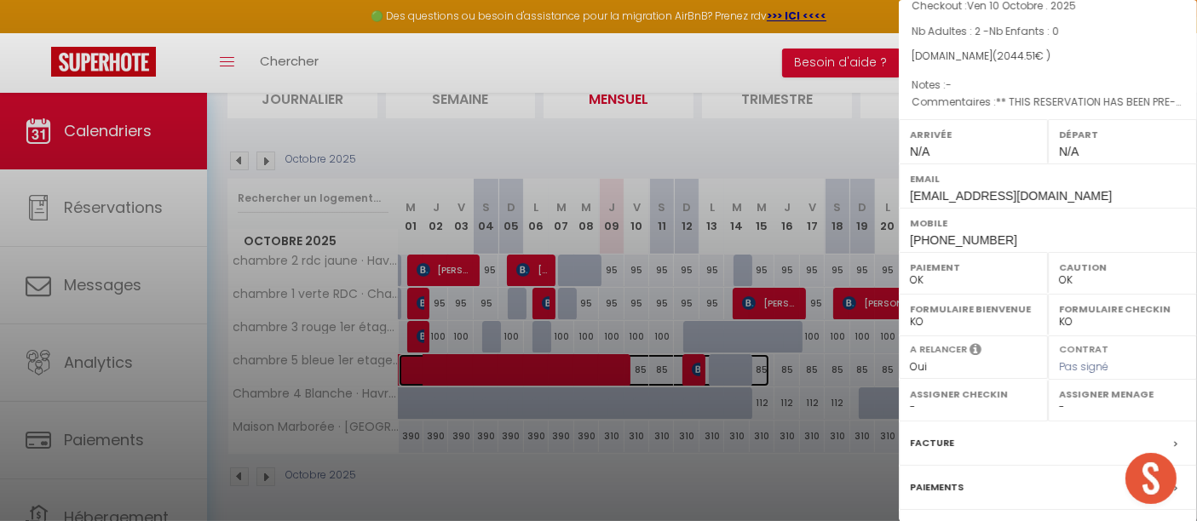
scroll to position [312, 0]
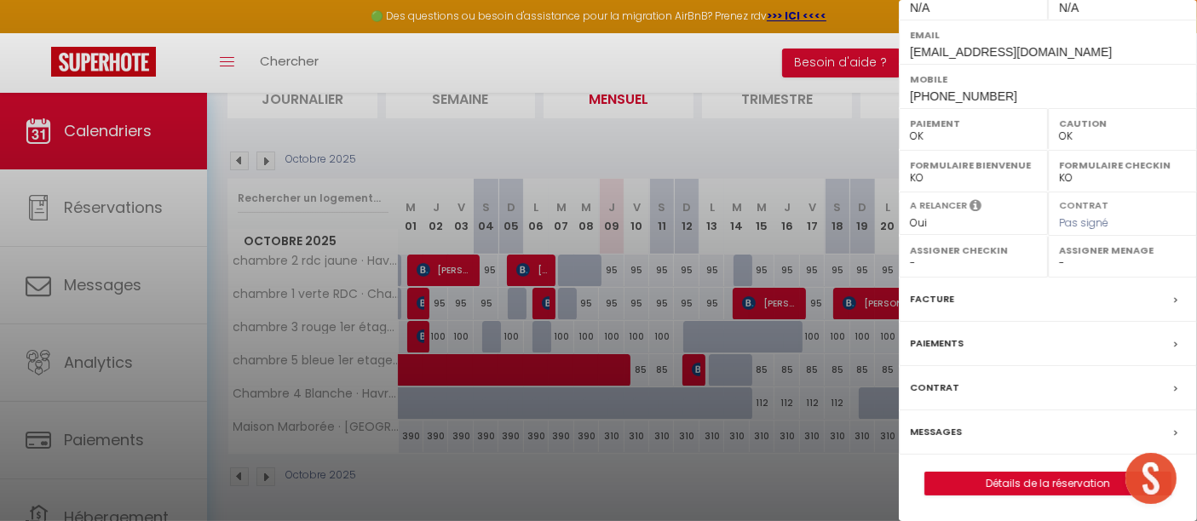
click at [807, 302] on label "Facture" at bounding box center [932, 299] width 44 height 18
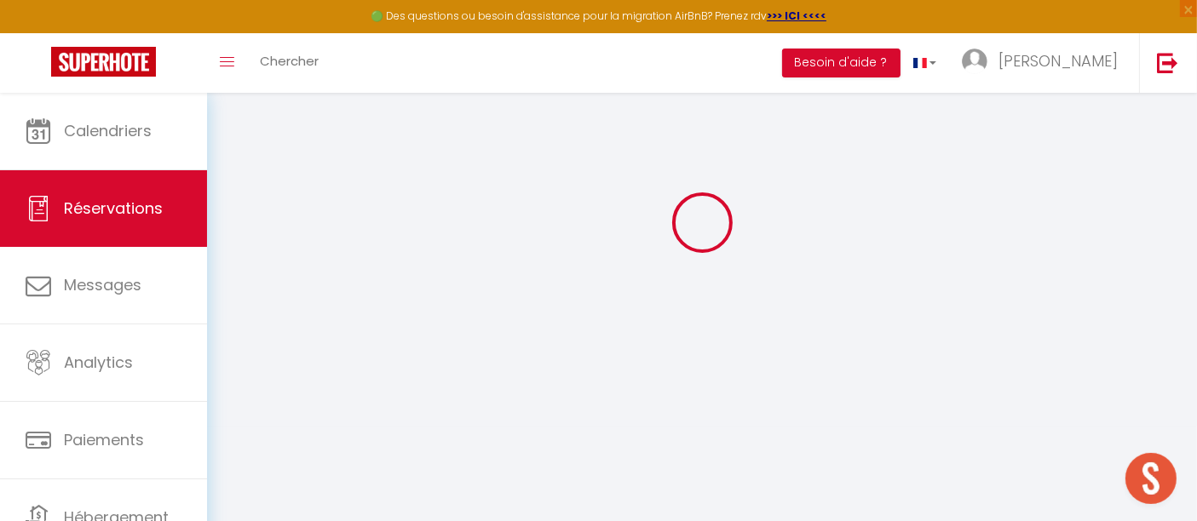
scroll to position [92, 0]
select select "cleaning"
select select "taxes"
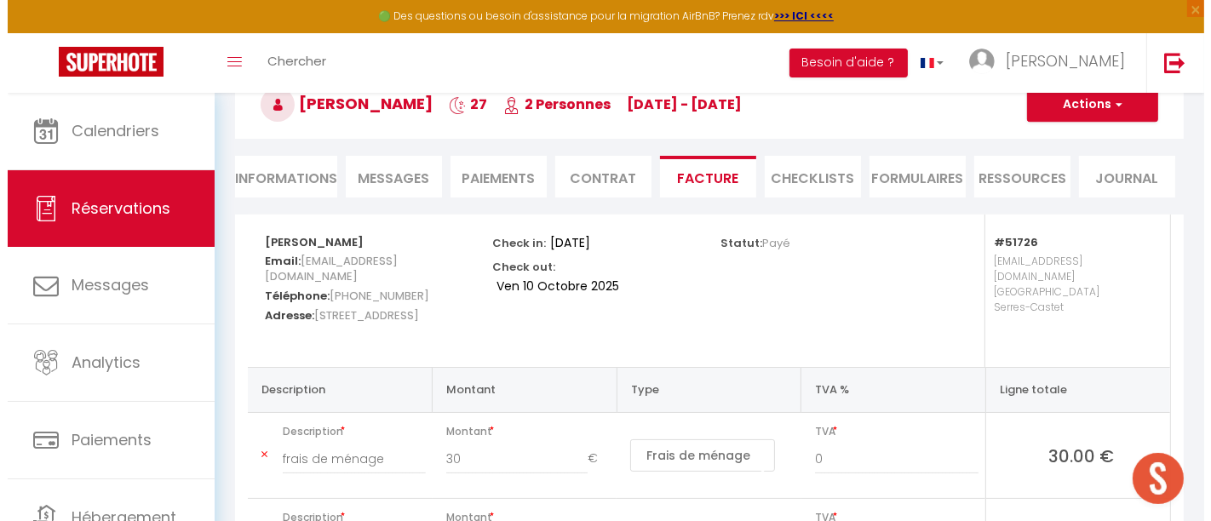
scroll to position [0, 0]
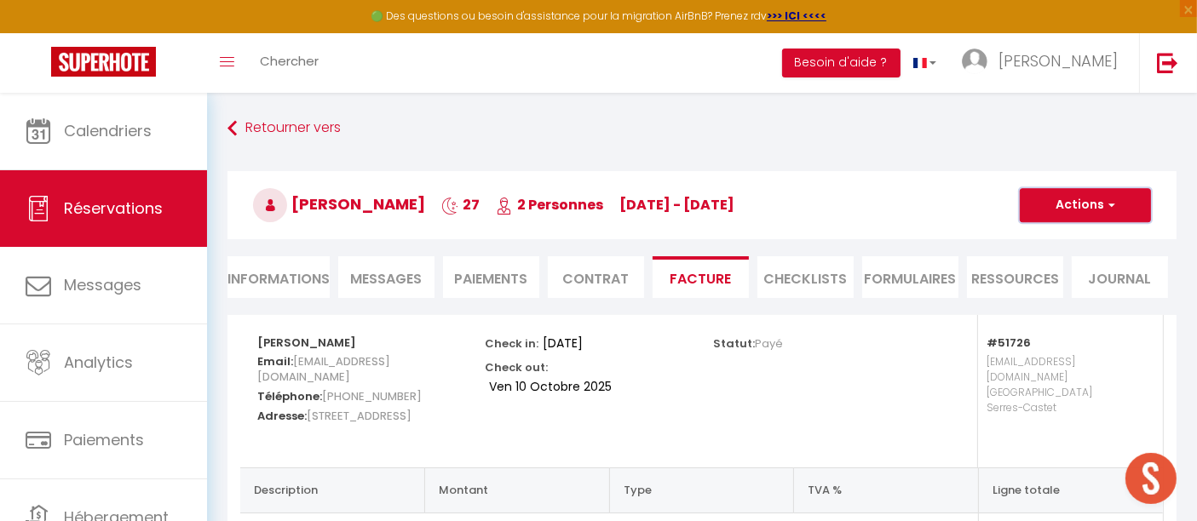
click at [807, 203] on button "Actions" at bounding box center [1084, 205] width 131 height 34
click at [807, 283] on link "Envoyer la facture" at bounding box center [1072, 287] width 143 height 22
type input "[EMAIL_ADDRESS][DOMAIN_NAME]"
select select "fr"
type input "Votre facture 6163702 - chambre 5 bleue 1er etage · Havre de Paix pour 2 pers-S…"
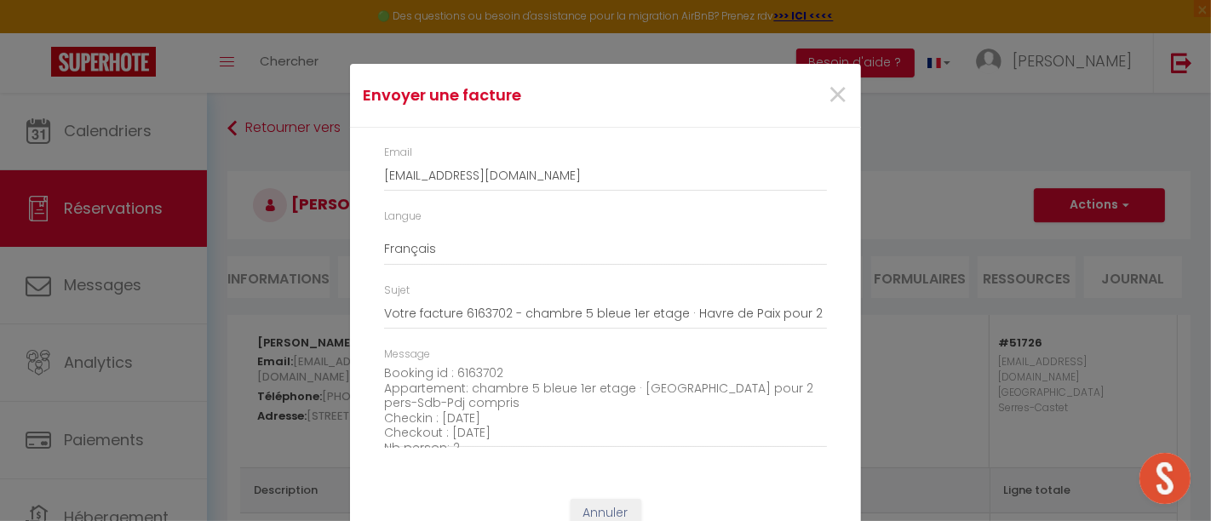
scroll to position [208, 0]
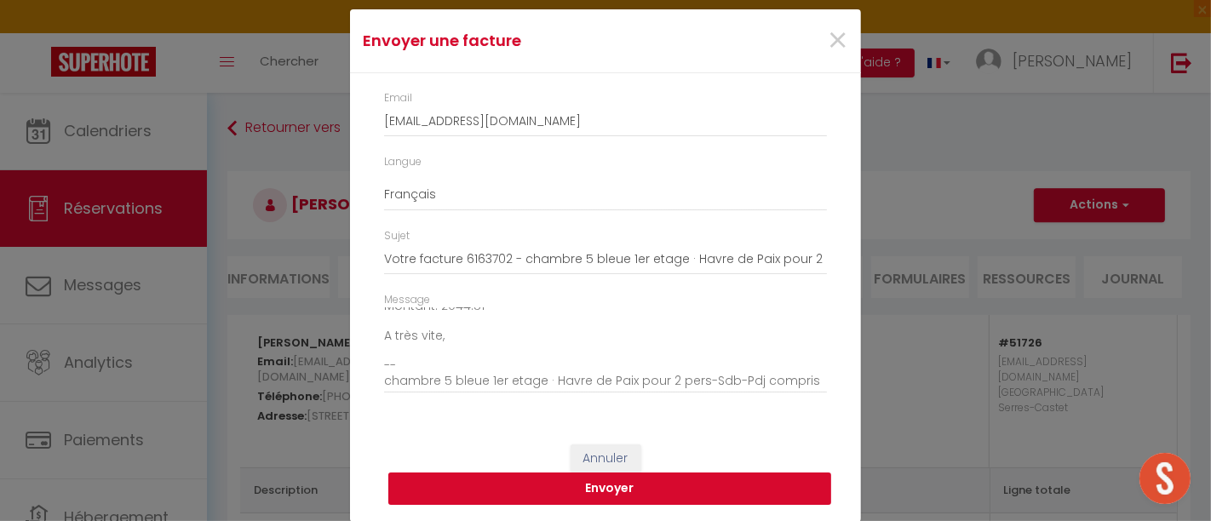
click at [626, 357] on button "Envoyer" at bounding box center [609, 489] width 443 height 32
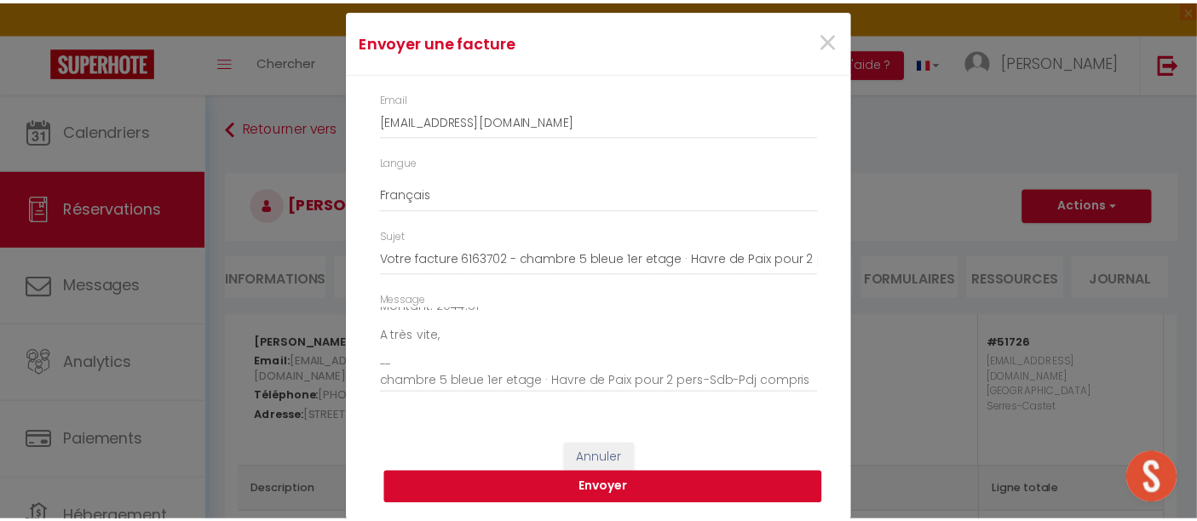
scroll to position [34, 0]
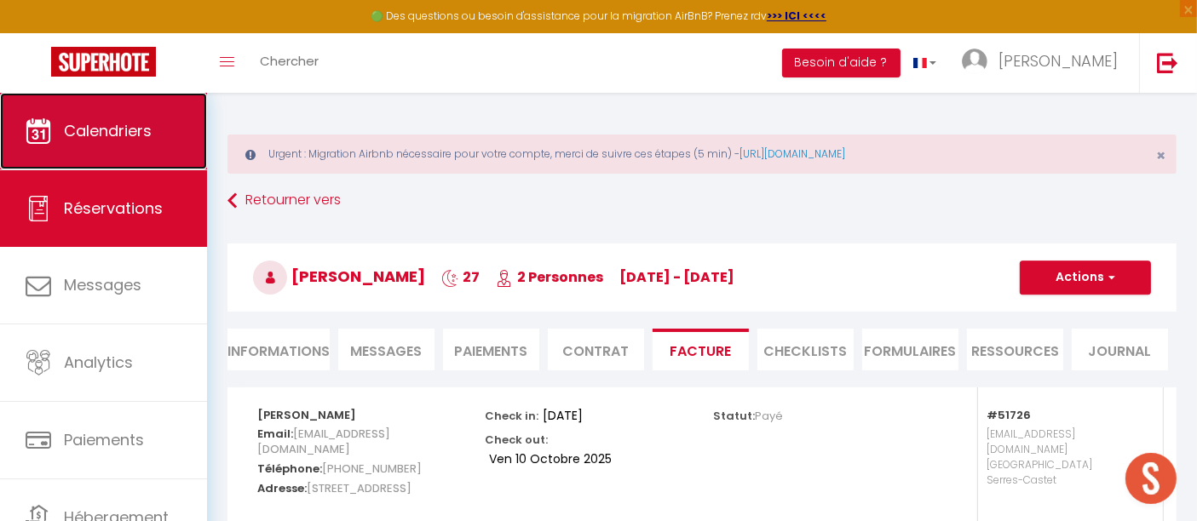
click at [128, 124] on span "Calendriers" at bounding box center [108, 130] width 88 height 21
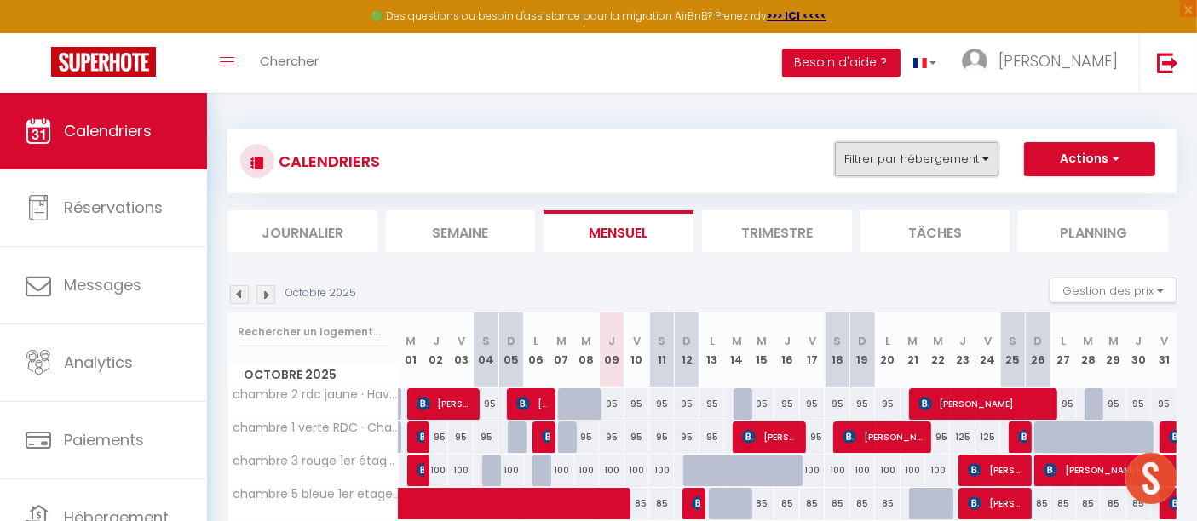
click at [807, 162] on button "Filtrer par hébergement" at bounding box center [917, 159] width 164 height 34
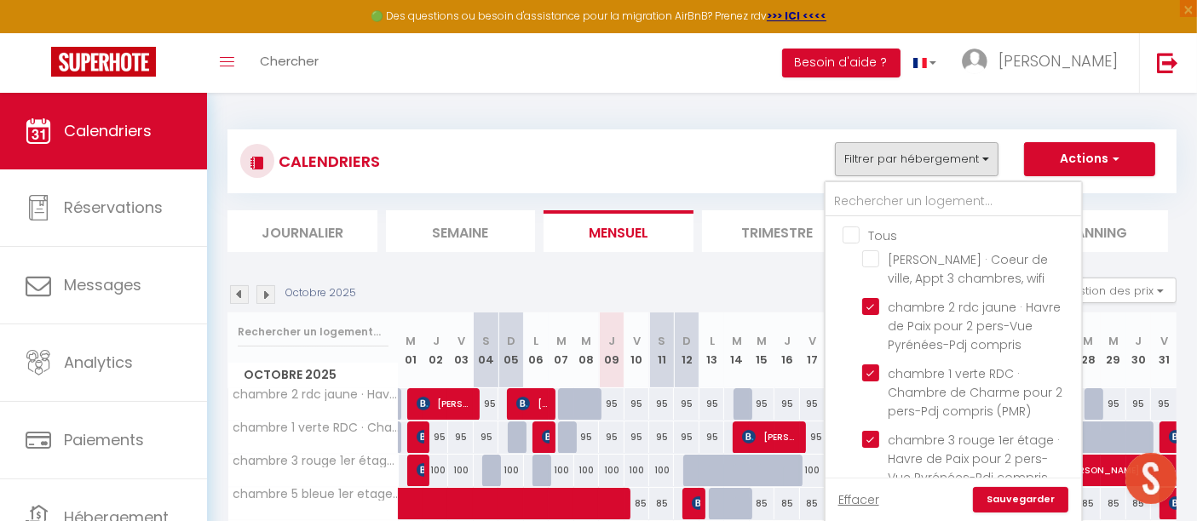
click at [807, 235] on input "Tous" at bounding box center [970, 234] width 256 height 17
click at [807, 234] on input "Tous" at bounding box center [970, 234] width 256 height 17
click at [807, 203] on input "text" at bounding box center [953, 202] width 256 height 31
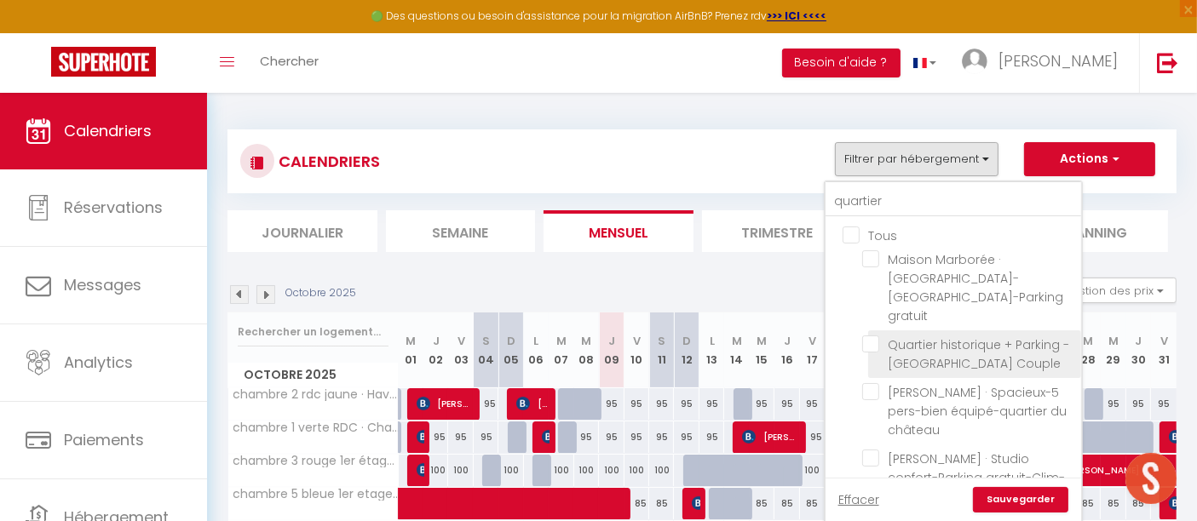
click at [807, 336] on input "Quartier historique + Parking - [GEOGRAPHIC_DATA] Couple" at bounding box center [968, 344] width 213 height 17
click at [807, 357] on link "Sauvegarder" at bounding box center [1020, 500] width 95 height 26
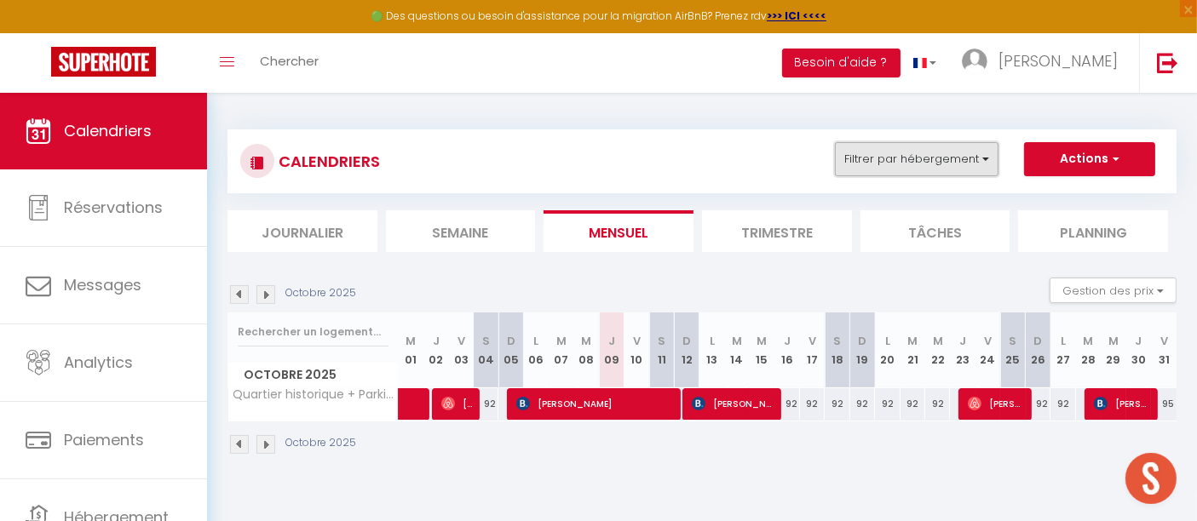
click at [807, 156] on button "Filtrer par hébergement" at bounding box center [917, 159] width 164 height 34
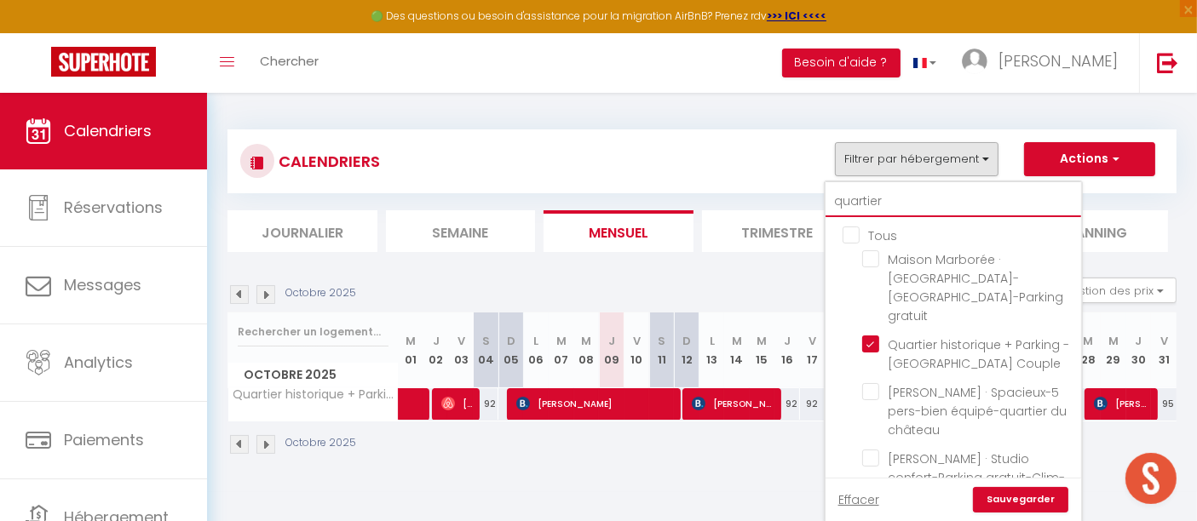
click at [807, 201] on input "quartier" at bounding box center [953, 202] width 256 height 31
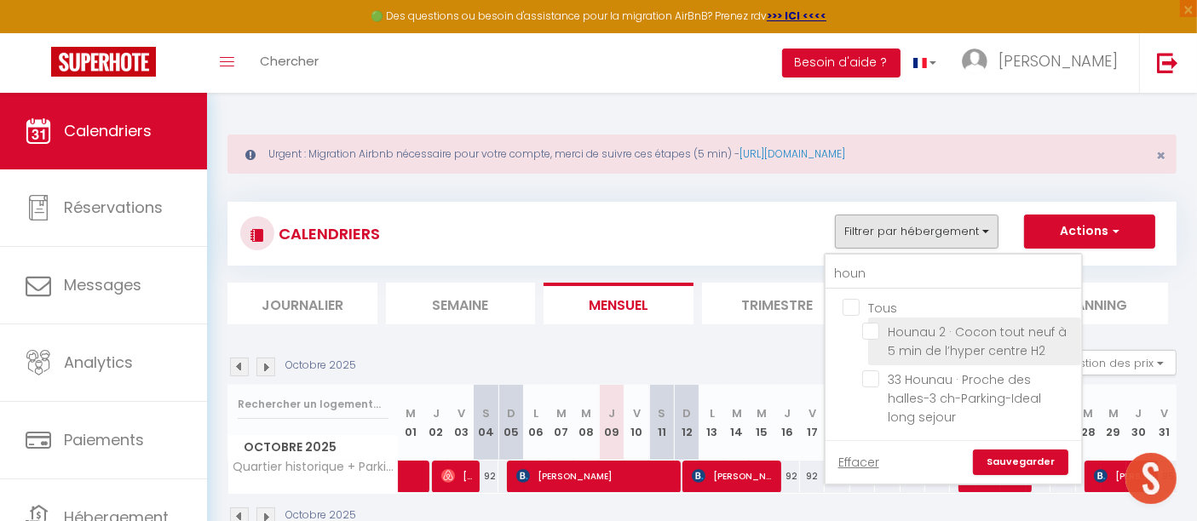
click at [807, 330] on input "Hounau 2 · Cocon tout neuf à 5 min de l’hyper centre H2" at bounding box center [968, 331] width 213 height 17
click at [807, 357] on link "Sauvegarder" at bounding box center [1020, 463] width 95 height 26
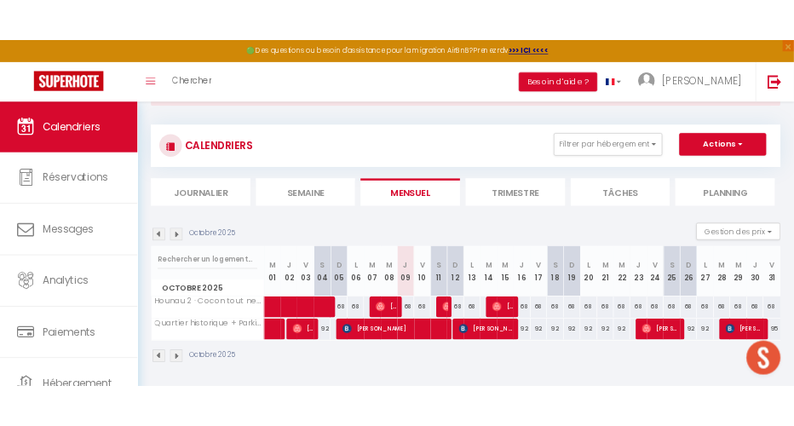
scroll to position [92, 0]
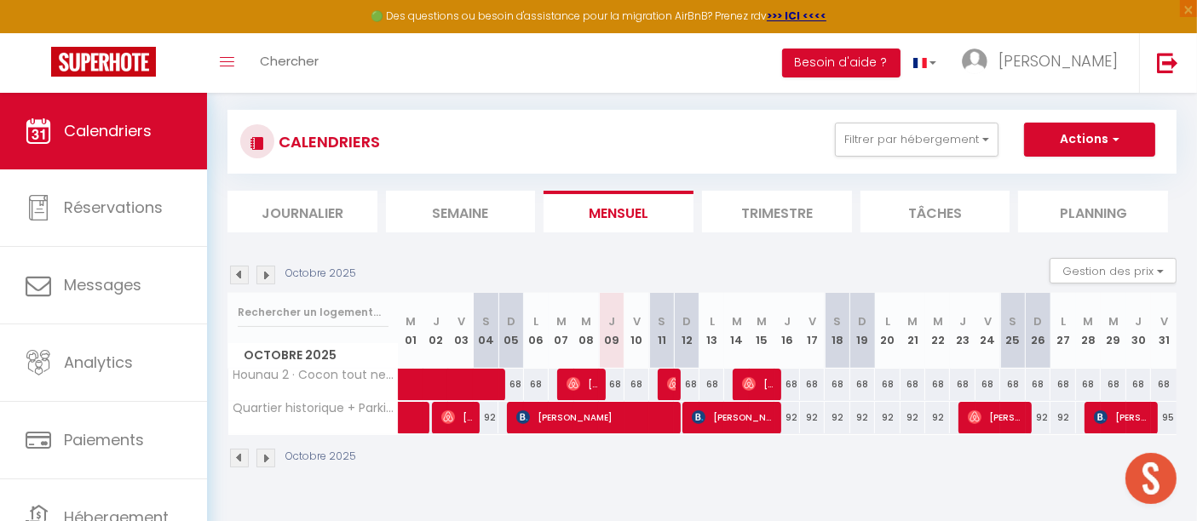
click at [269, 357] on img at bounding box center [265, 458] width 19 height 19
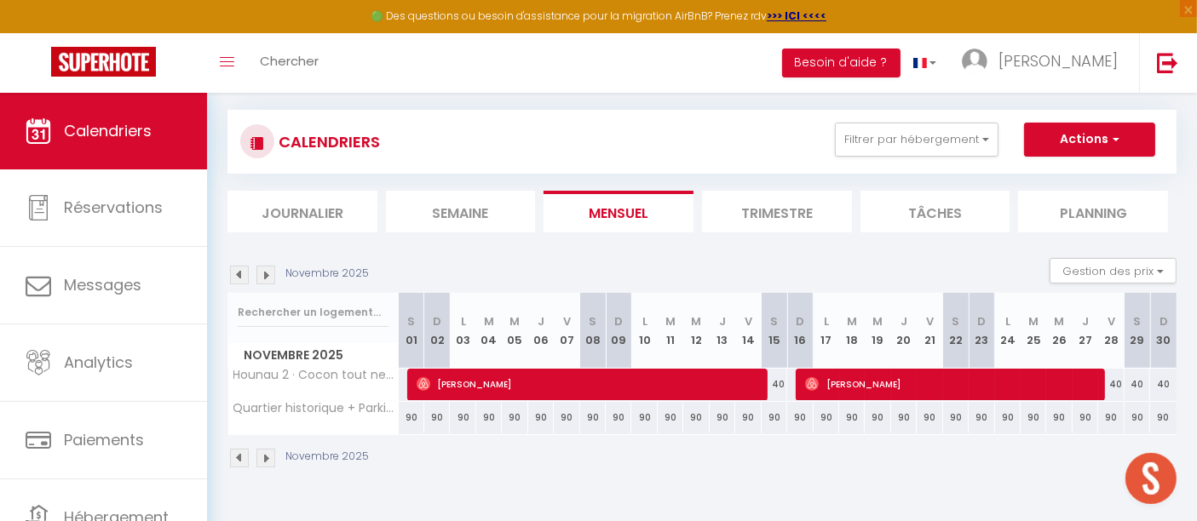
click at [243, 357] on img at bounding box center [239, 458] width 19 height 19
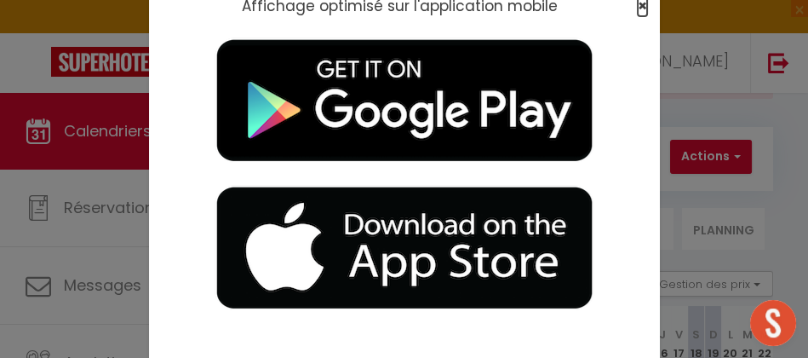
click at [638, 4] on span "×" at bounding box center [642, 5] width 9 height 21
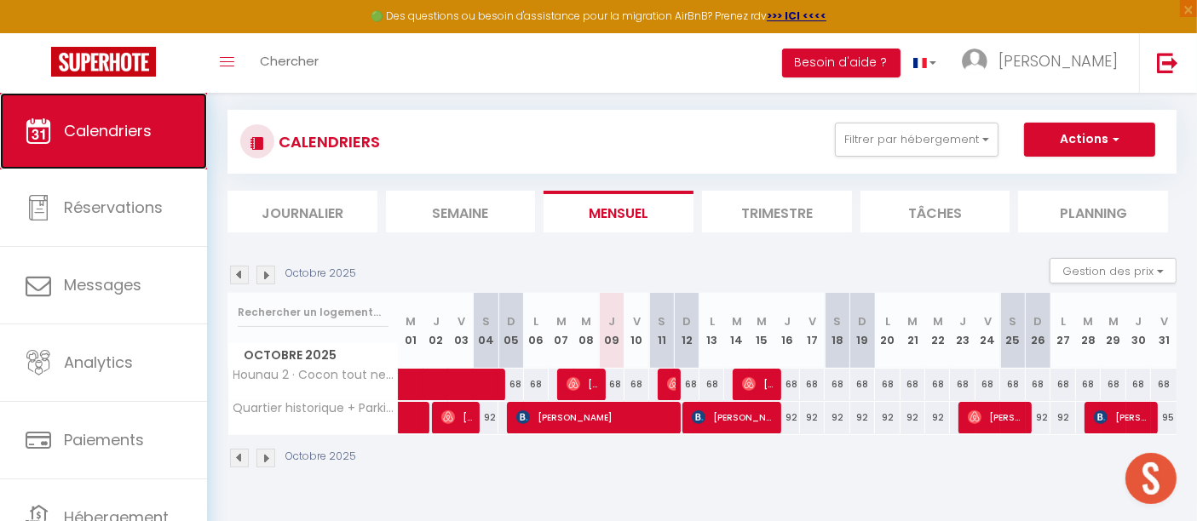
click at [94, 123] on span "Calendriers" at bounding box center [108, 130] width 88 height 21
click at [100, 121] on span "Calendriers" at bounding box center [108, 130] width 88 height 21
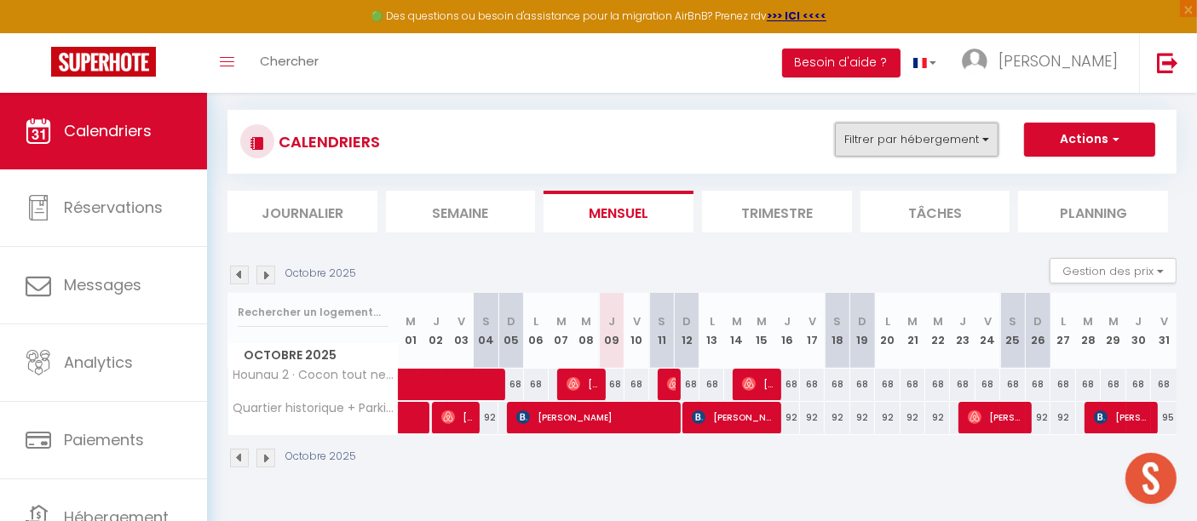
click at [807, 138] on button "Filtrer par hébergement" at bounding box center [917, 140] width 164 height 34
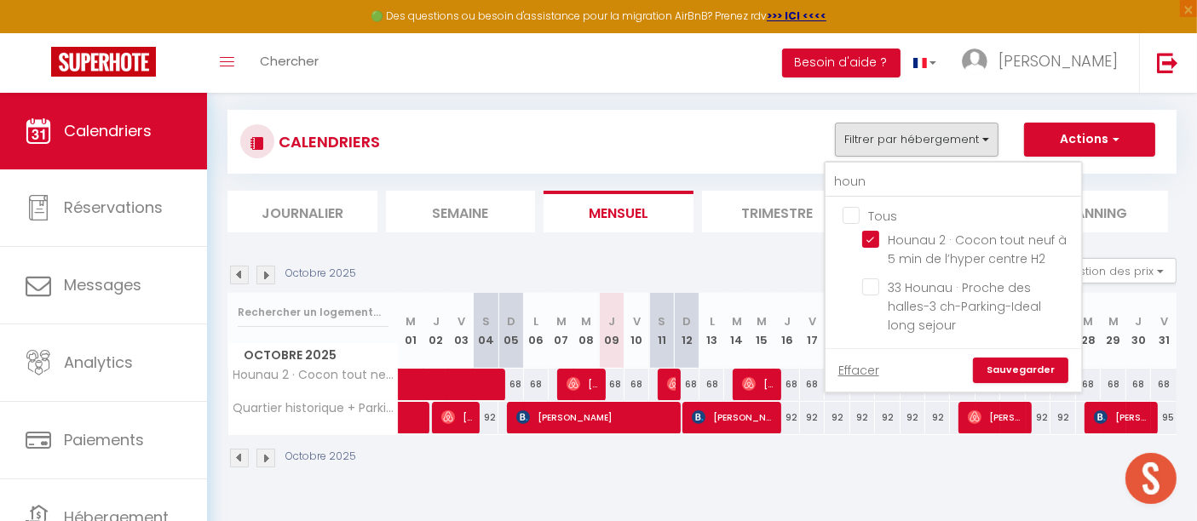
click at [807, 215] on input "Tous" at bounding box center [970, 214] width 256 height 17
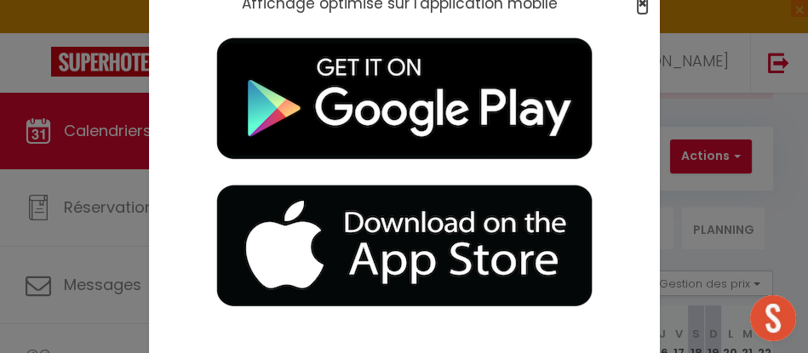
click at [638, 2] on span "×" at bounding box center [642, 2] width 9 height 21
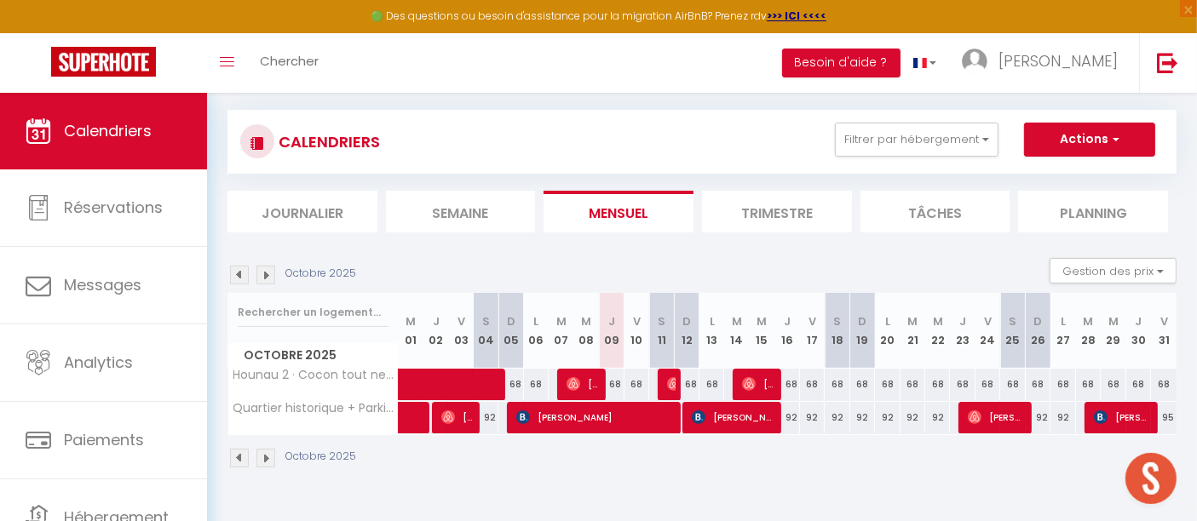
click at [790, 357] on div "92" at bounding box center [786, 418] width 25 height 32
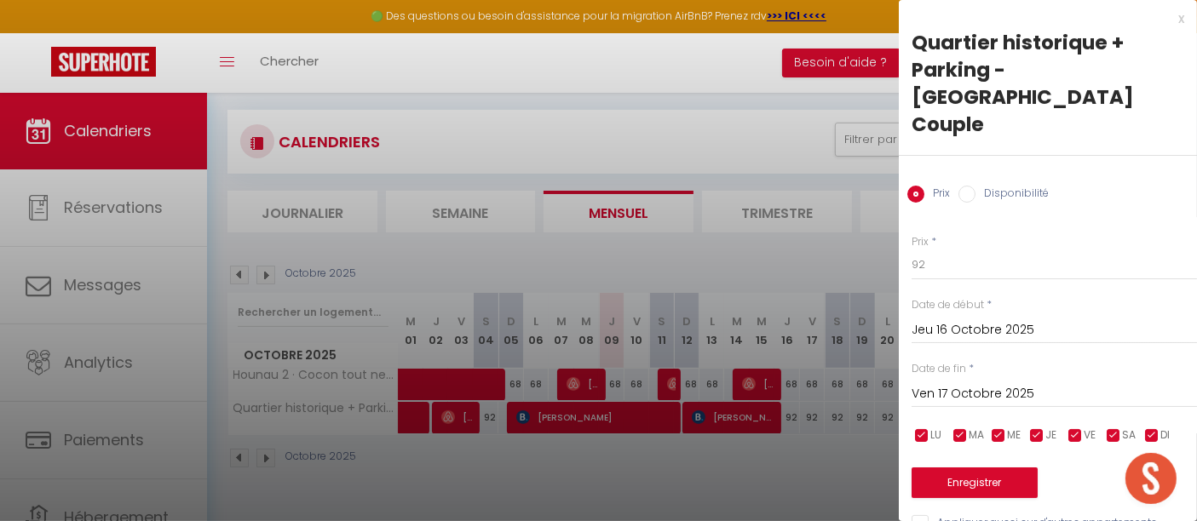
click at [807, 186] on input "Disponibilité" at bounding box center [966, 194] width 17 height 17
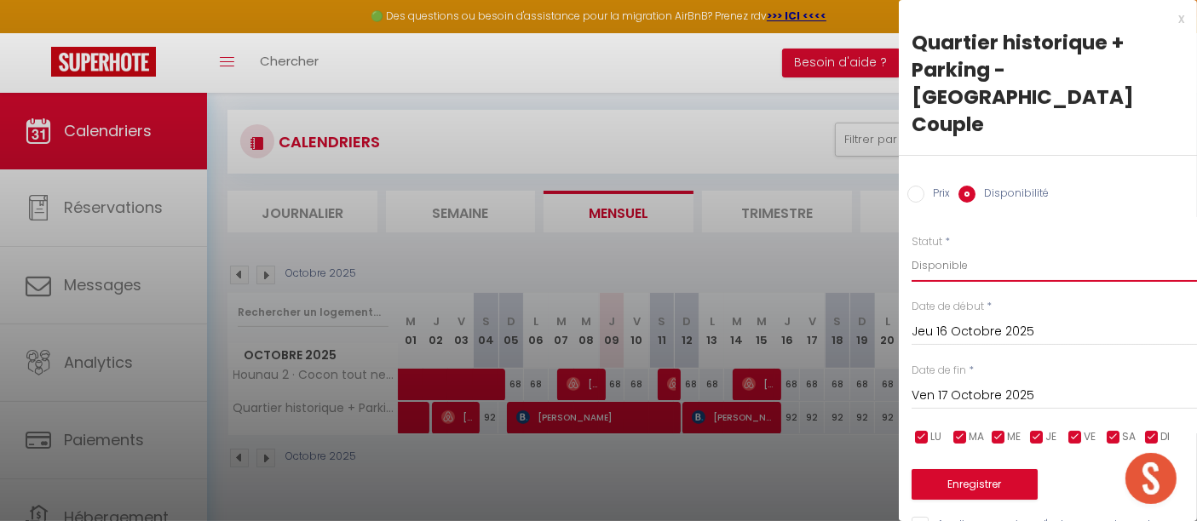
click at [807, 250] on select "Disponible Indisponible" at bounding box center [1053, 266] width 285 height 32
click at [807, 357] on input "Ven 17 Octobre 2025" at bounding box center [1053, 396] width 285 height 22
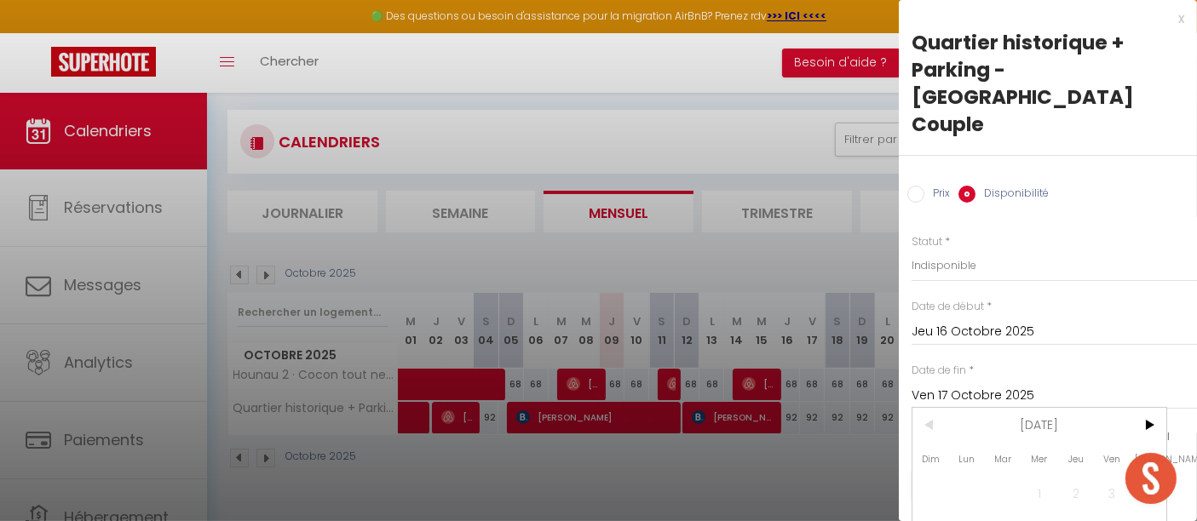
scroll to position [84, 0]
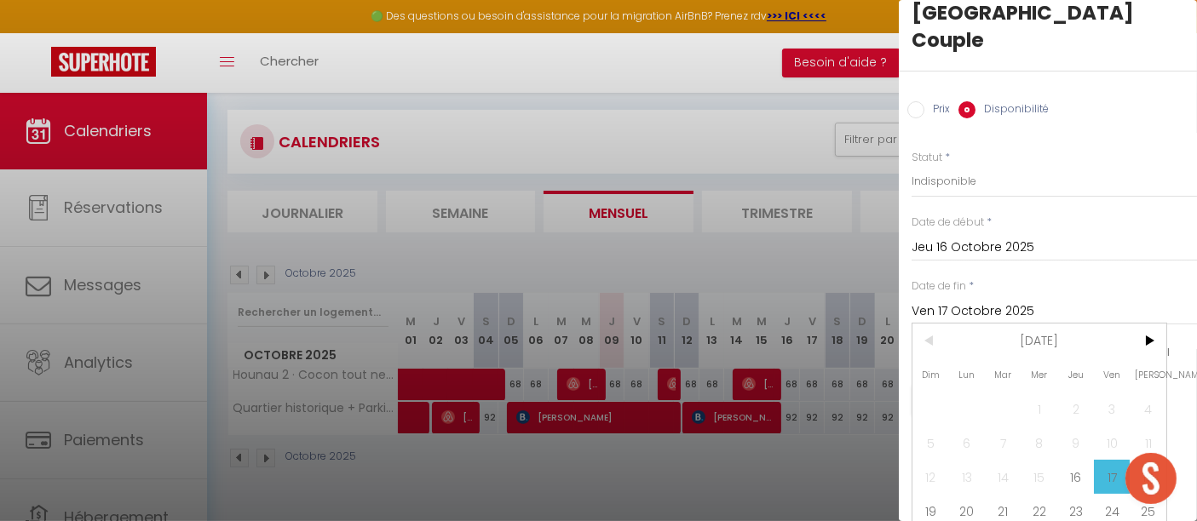
click at [807, 357] on span "24" at bounding box center [1112, 511] width 37 height 34
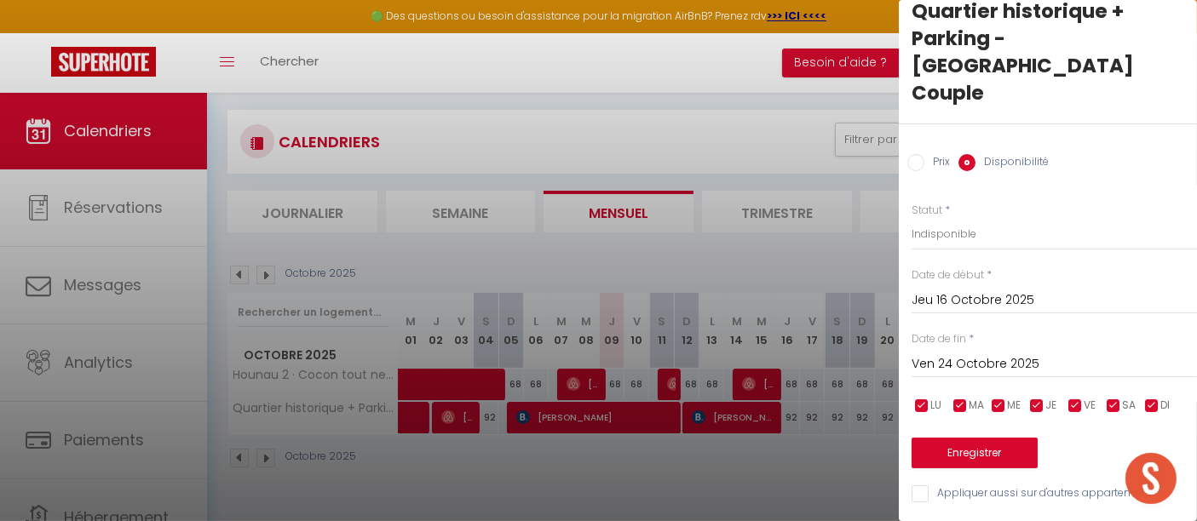
scroll to position [0, 0]
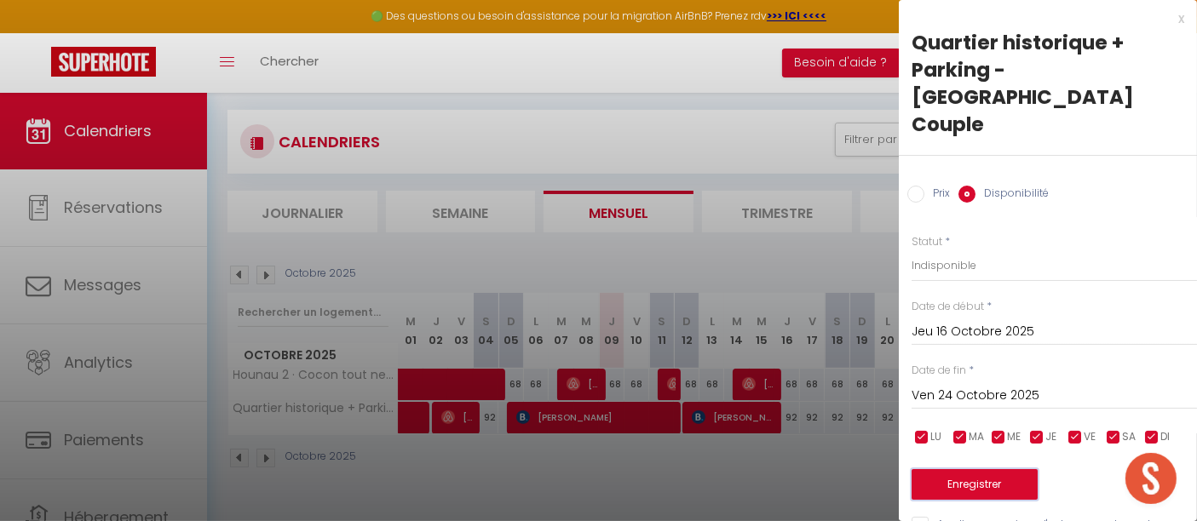
click at [807, 357] on button "Enregistrer" at bounding box center [974, 484] width 126 height 31
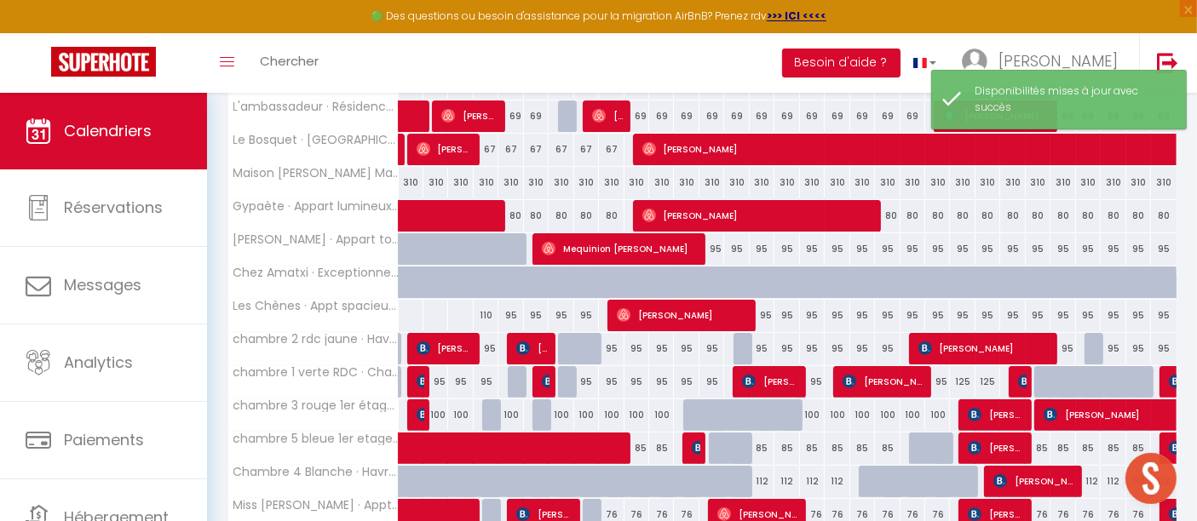
scroll to position [376, 0]
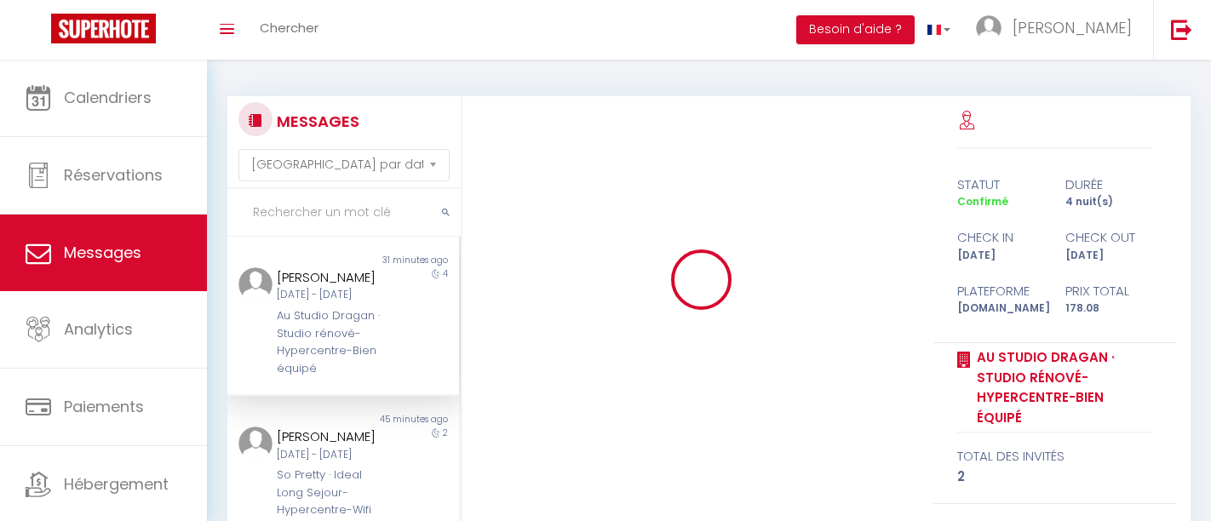
select select "message"
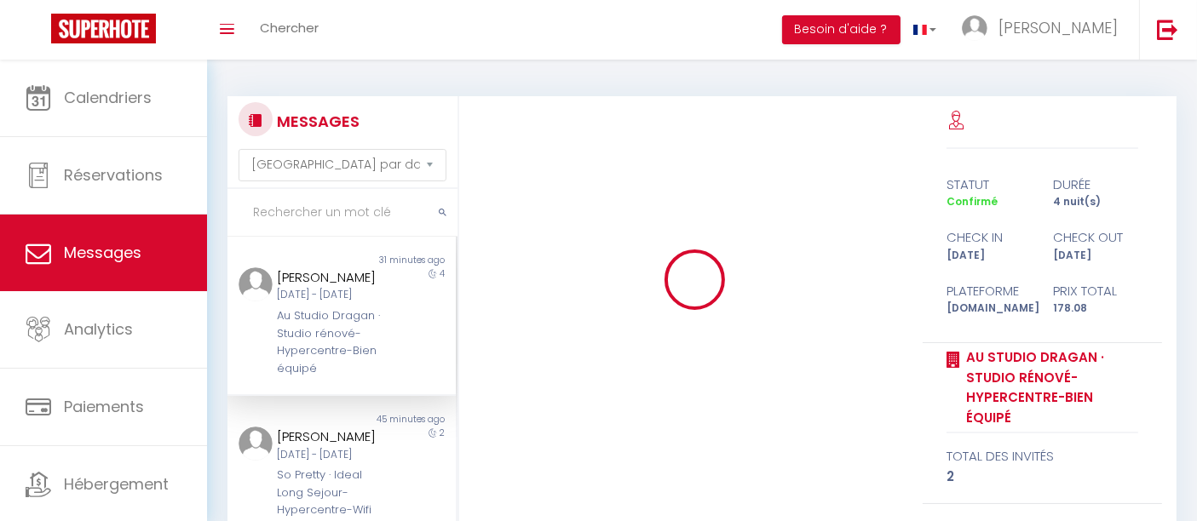
scroll to position [2684, 0]
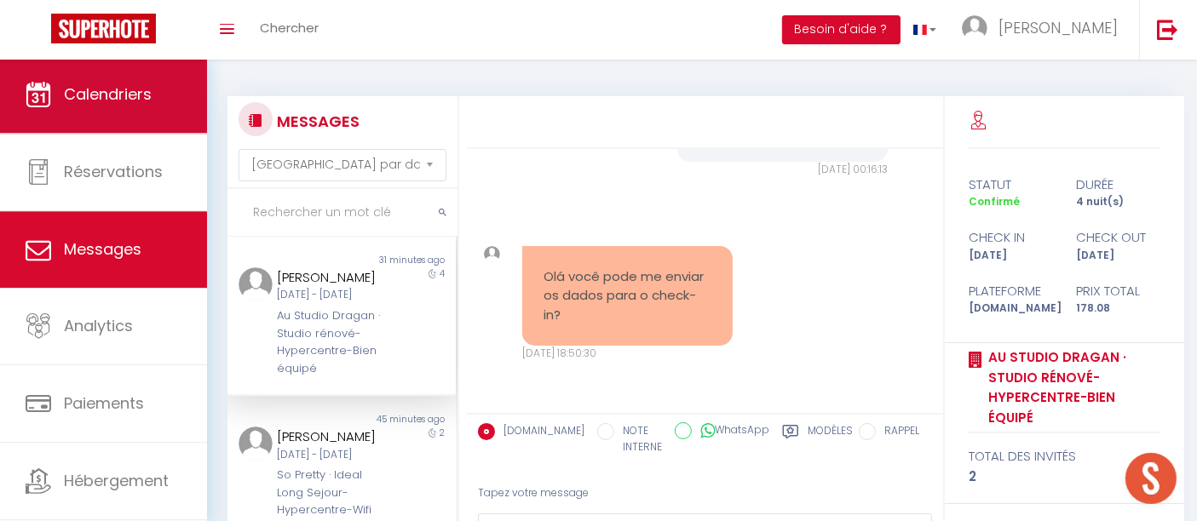
click at [146, 95] on span "Calendriers" at bounding box center [108, 93] width 88 height 21
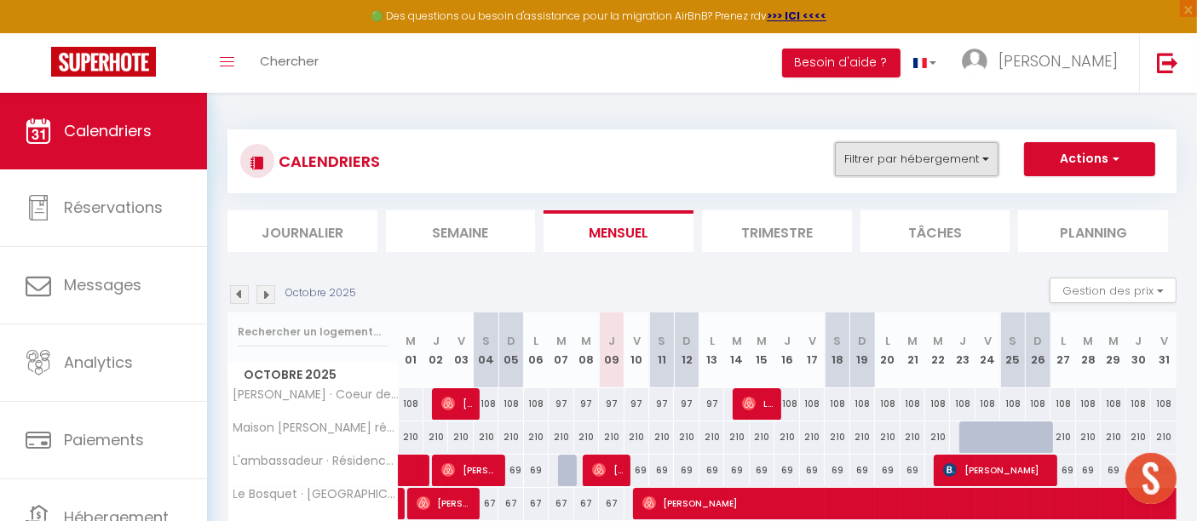
click at [989, 168] on button "Filtrer par hébergement" at bounding box center [917, 159] width 164 height 34
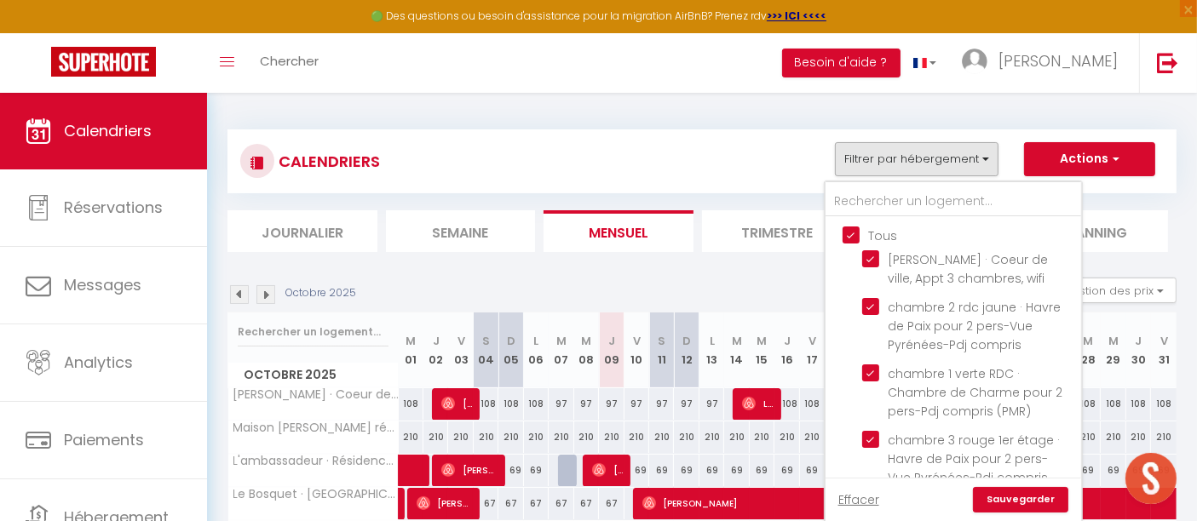
click at [858, 232] on input "Tous" at bounding box center [970, 234] width 256 height 17
checkbox input "false"
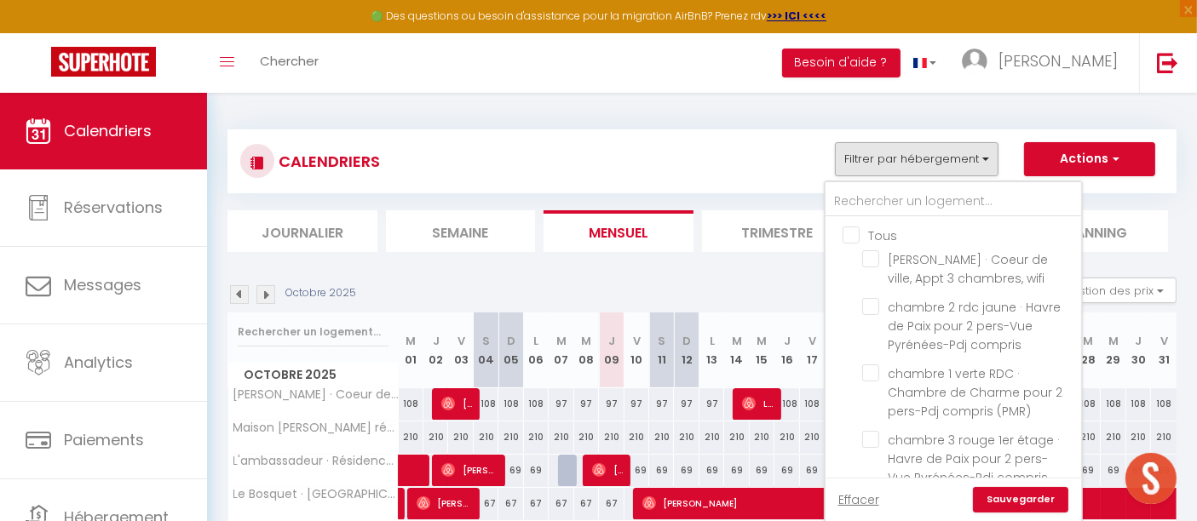
checkbox input "false"
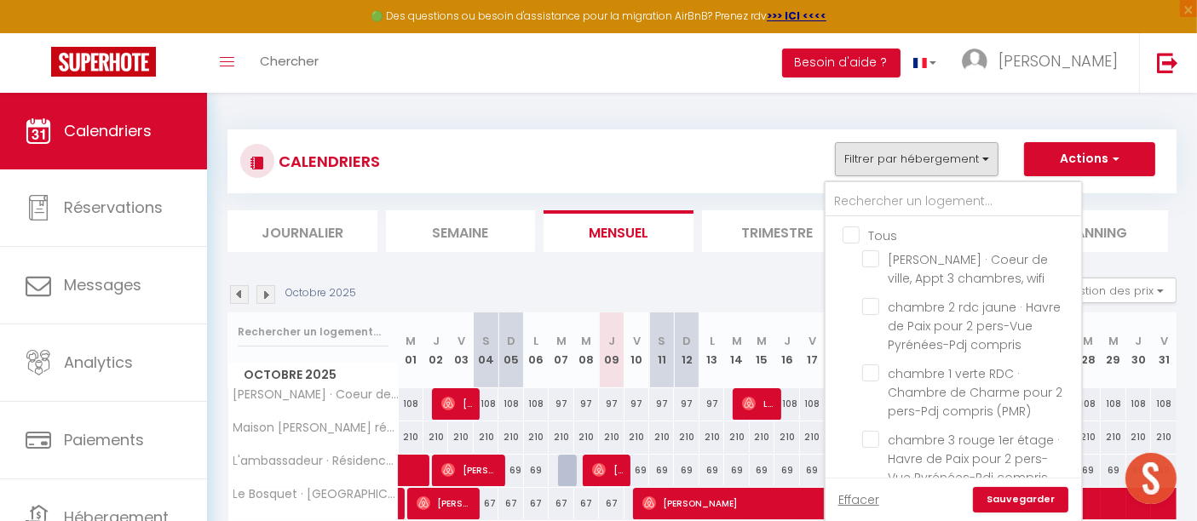
checkbox input "false"
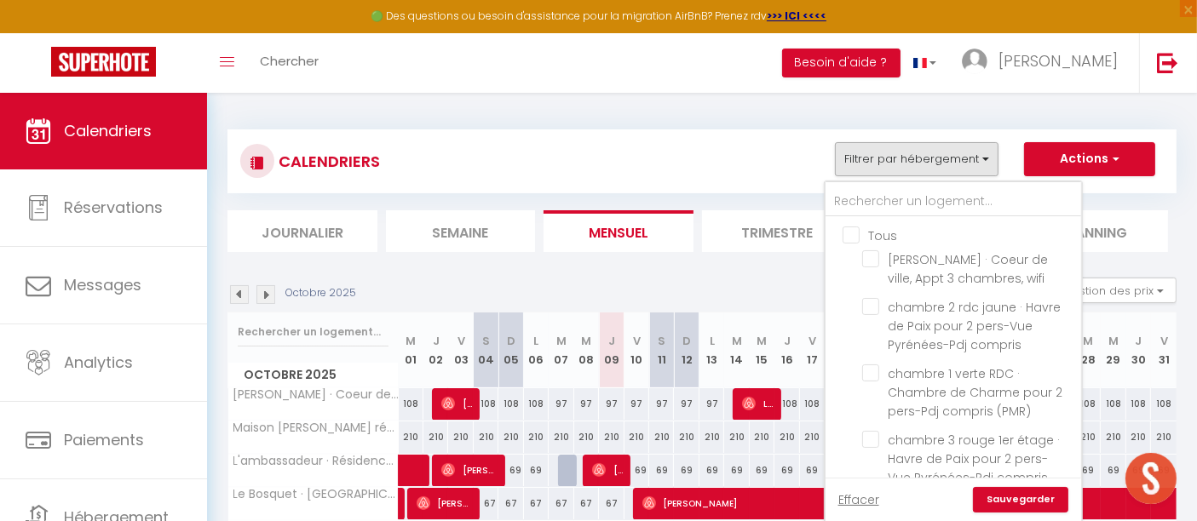
checkbox input "false"
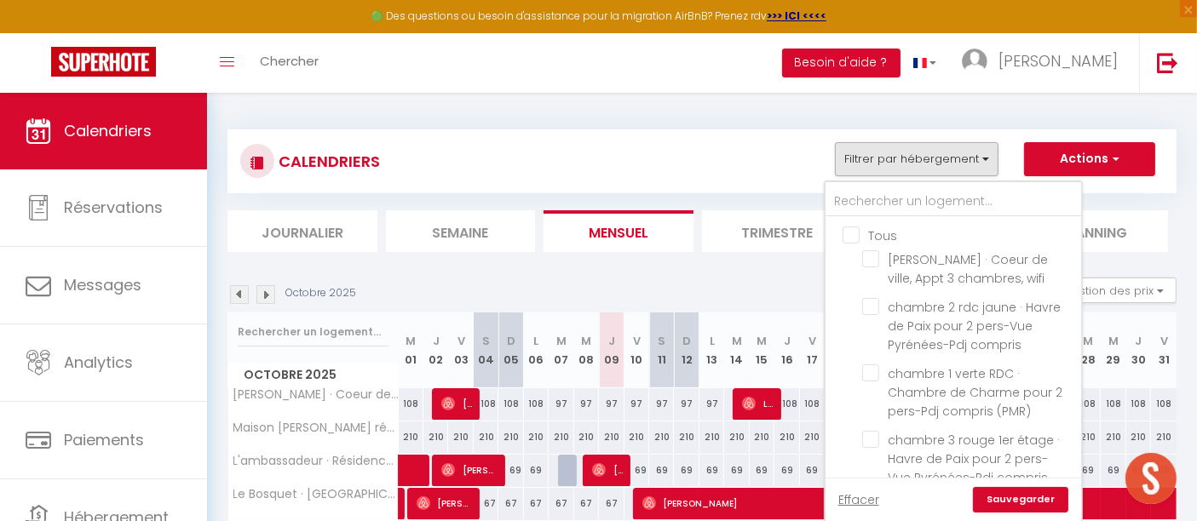
checkbox input "false"
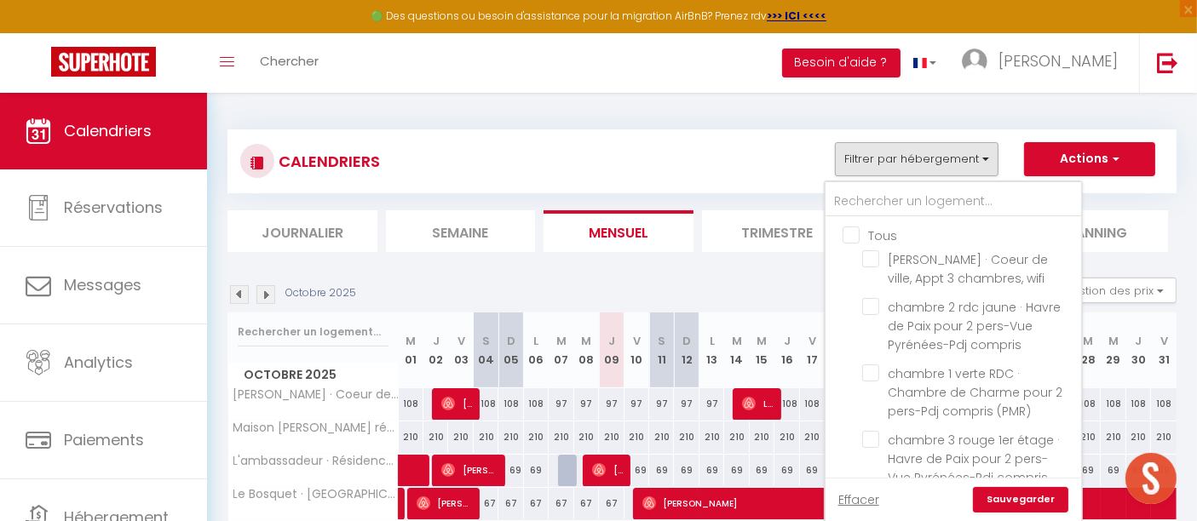
checkbox input "false"
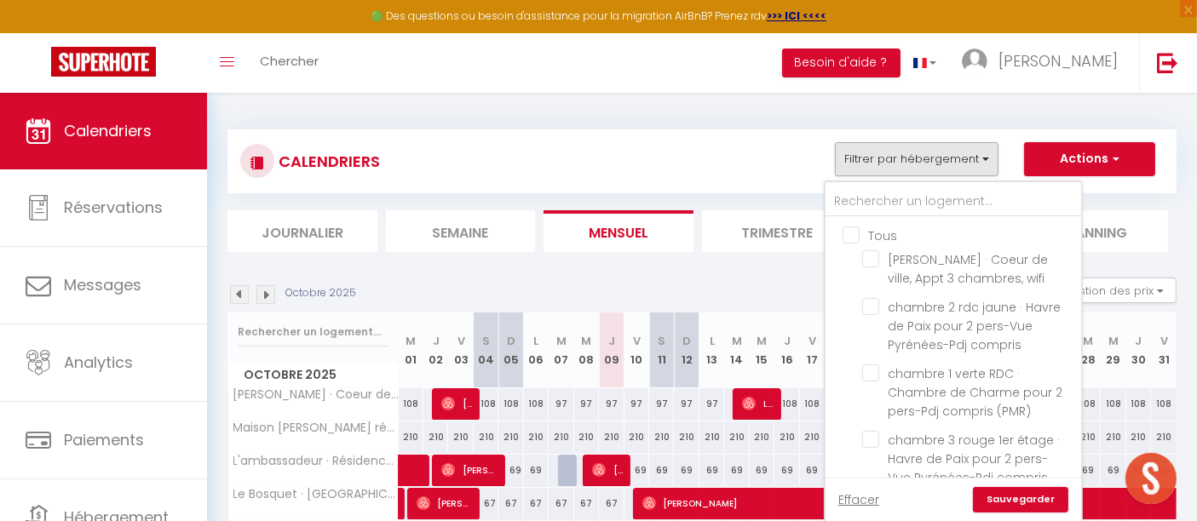
checkbox input "false"
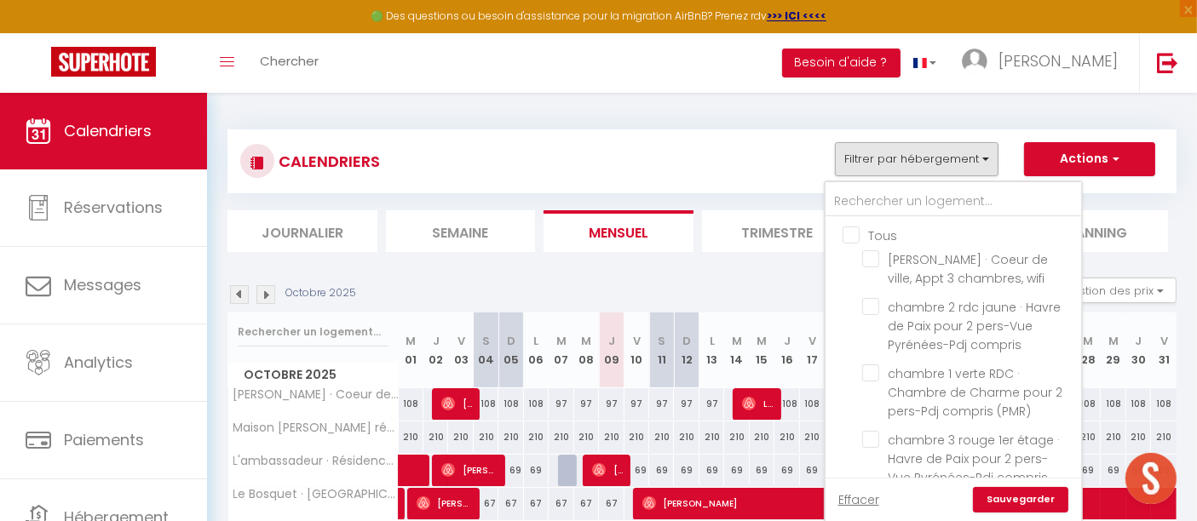
checkbox input "false"
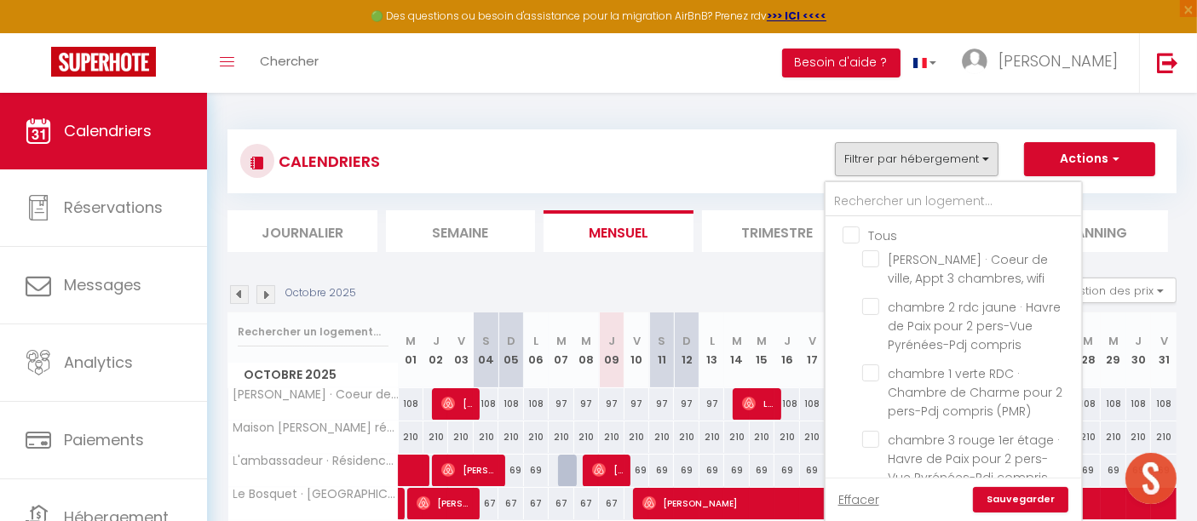
checkbox input "false"
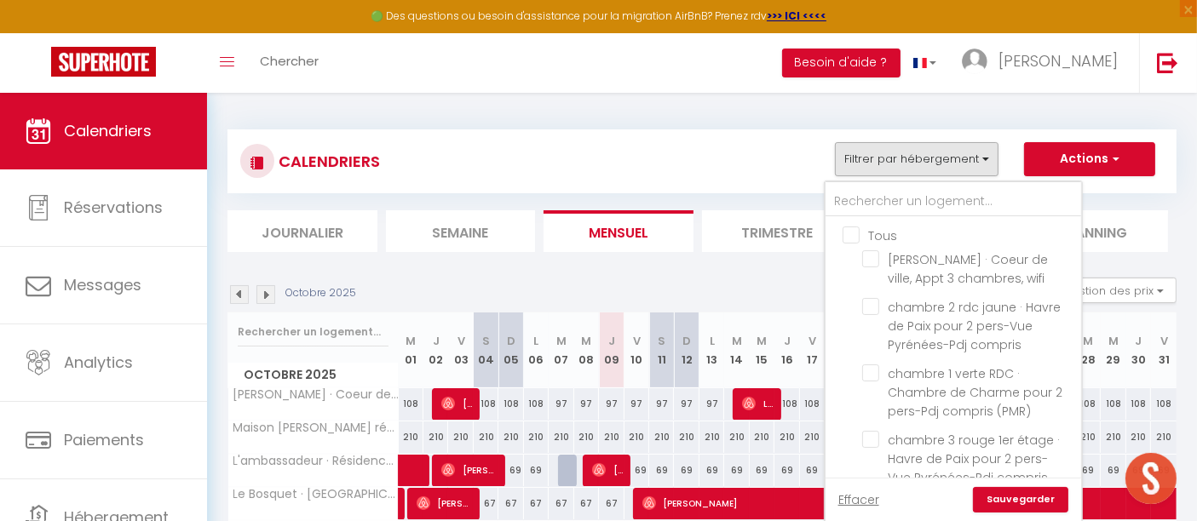
checkbox input "false"
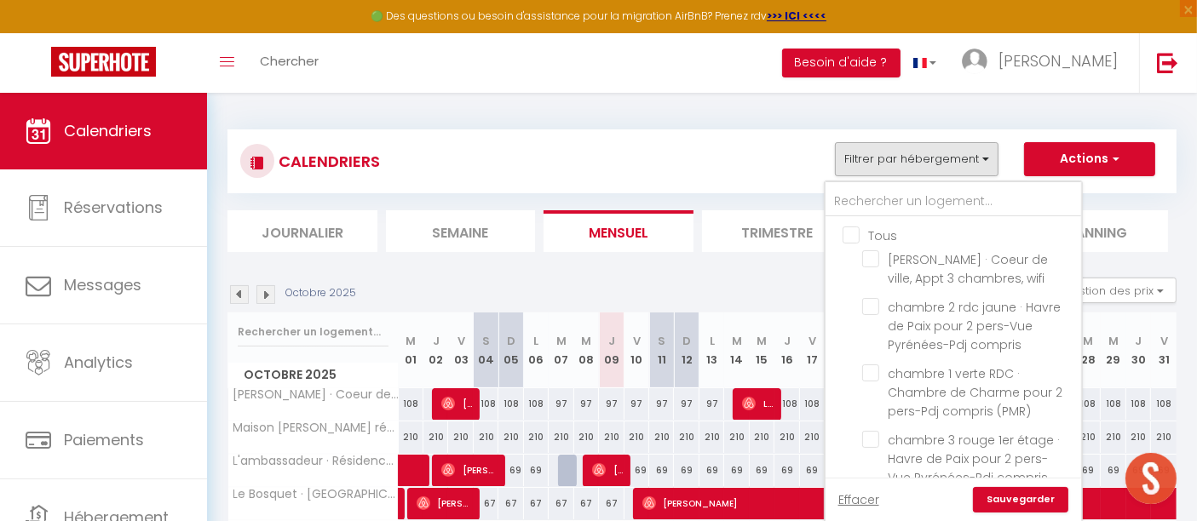
checkbox input "false"
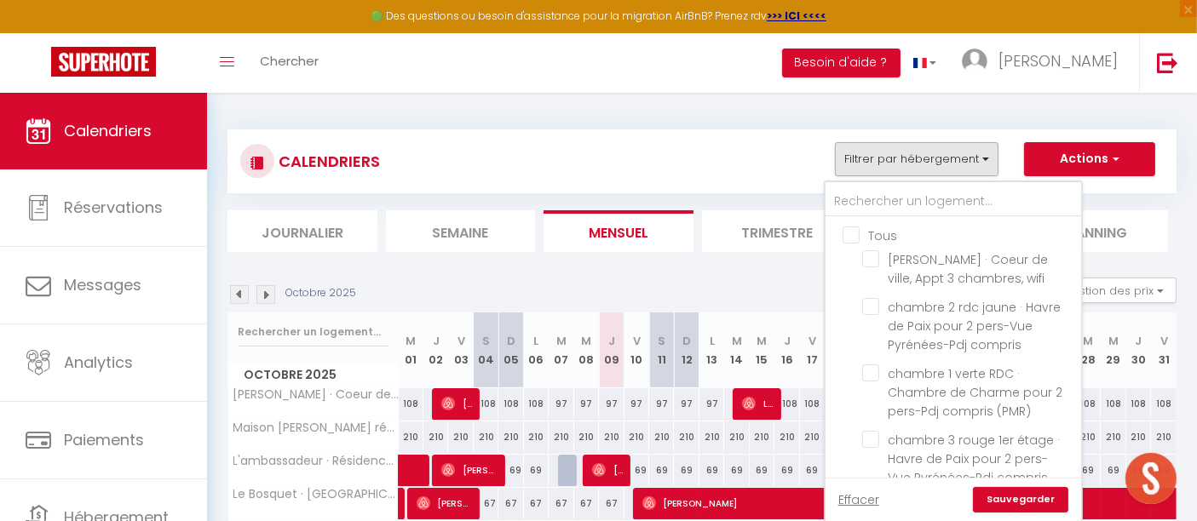
checkbox input "false"
click at [862, 198] on input "text" at bounding box center [953, 202] width 256 height 31
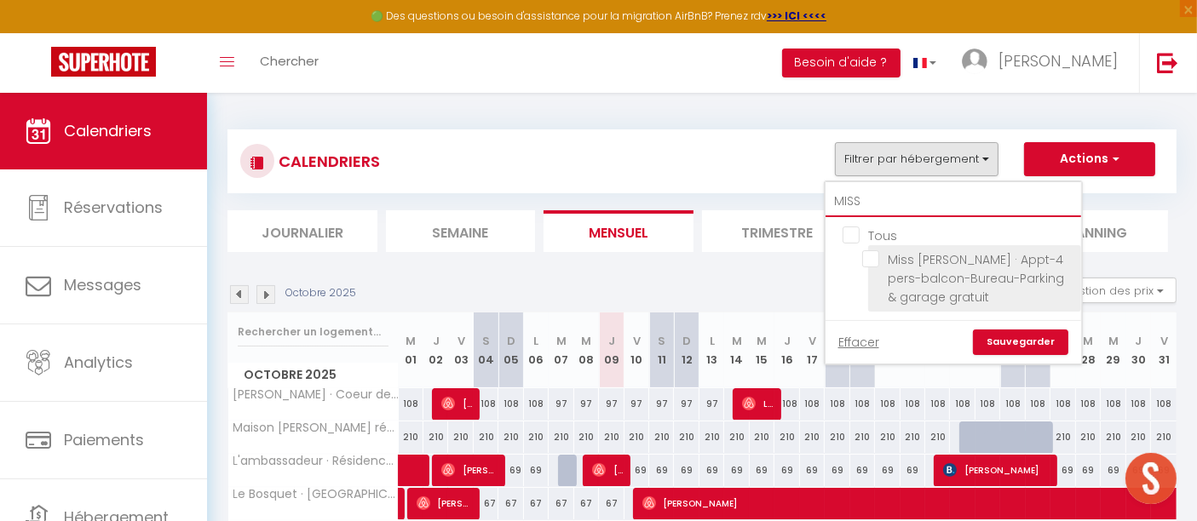
type input "MISS"
click at [866, 256] on input "Miss [PERSON_NAME] · Appt-4 pers-balcon-Bureau-Parking & garage gratuit" at bounding box center [968, 258] width 213 height 17
checkbox input "true"
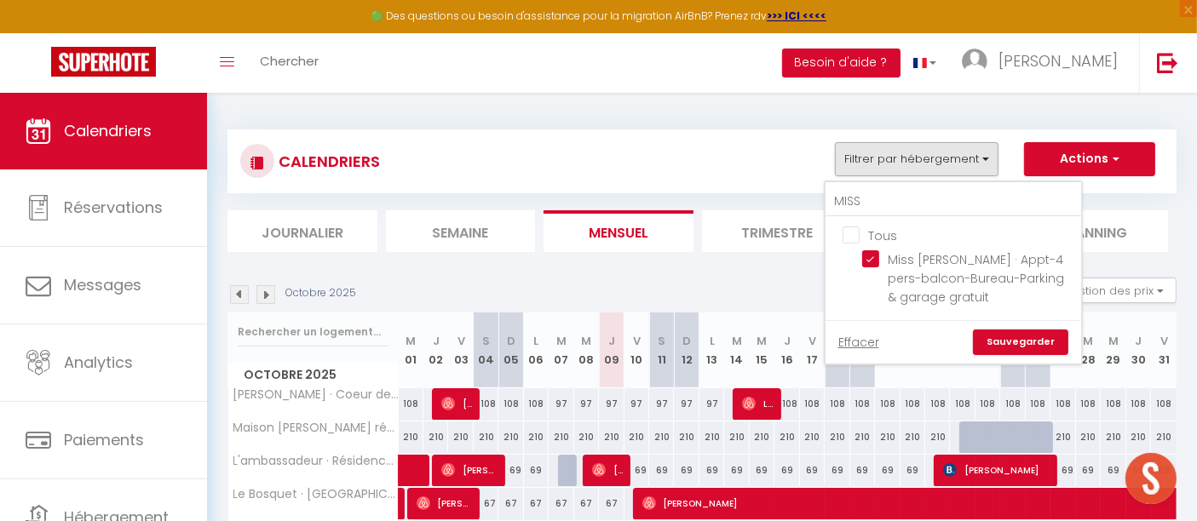
click at [1039, 338] on link "Sauvegarder" at bounding box center [1020, 343] width 95 height 26
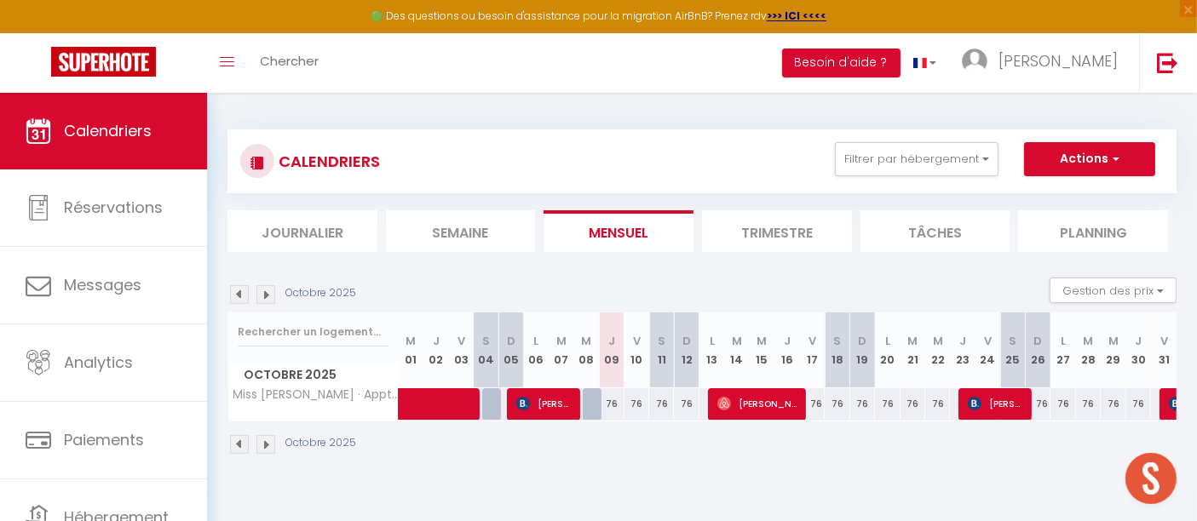
click at [238, 441] on img at bounding box center [239, 444] width 19 height 19
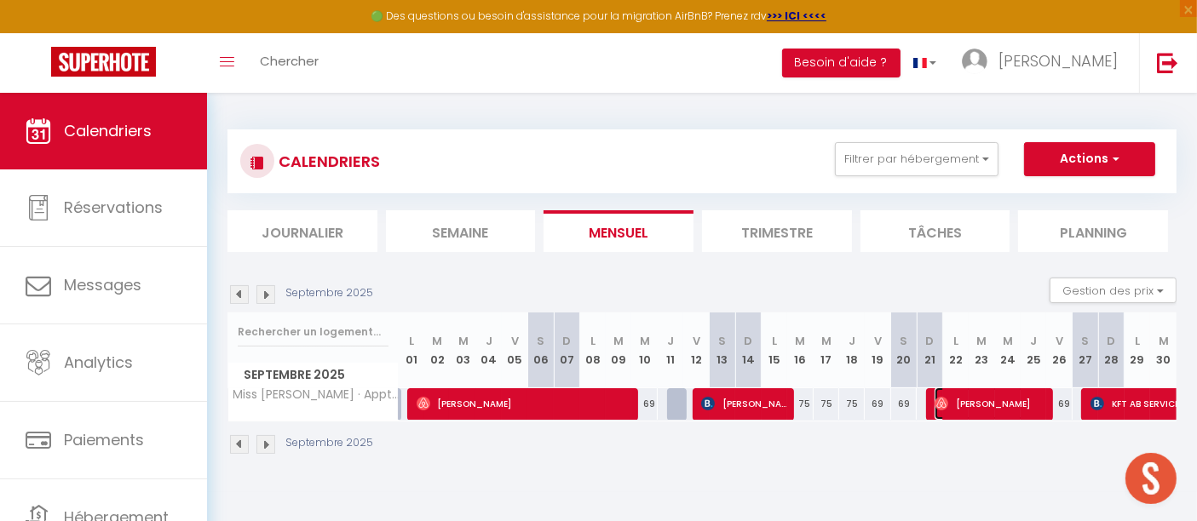
click at [1009, 400] on span "Gianluca Marchetti" at bounding box center [989, 404] width 111 height 32
select select "OK"
select select "0"
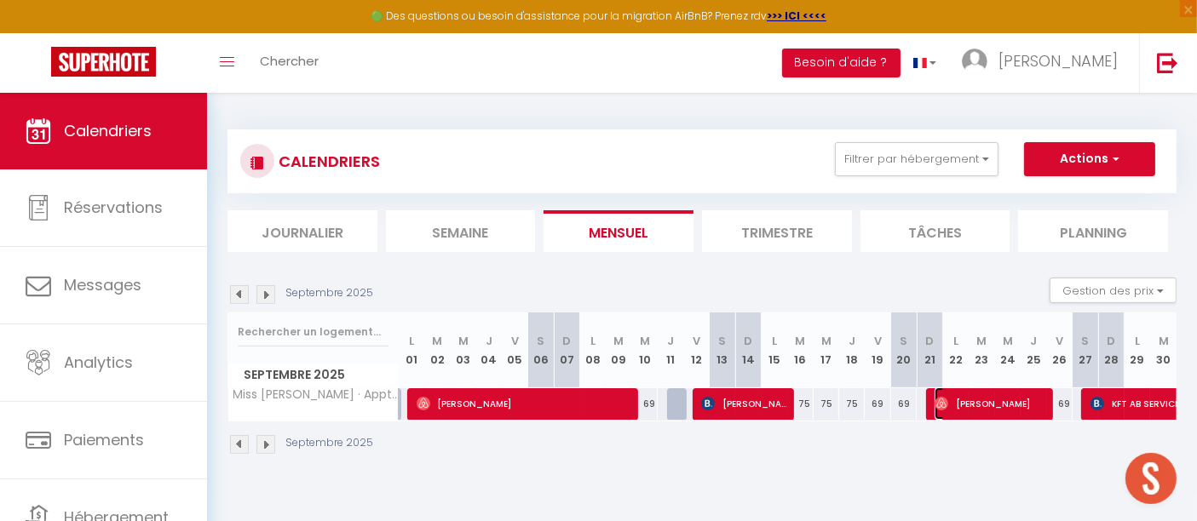
select select "1"
select select
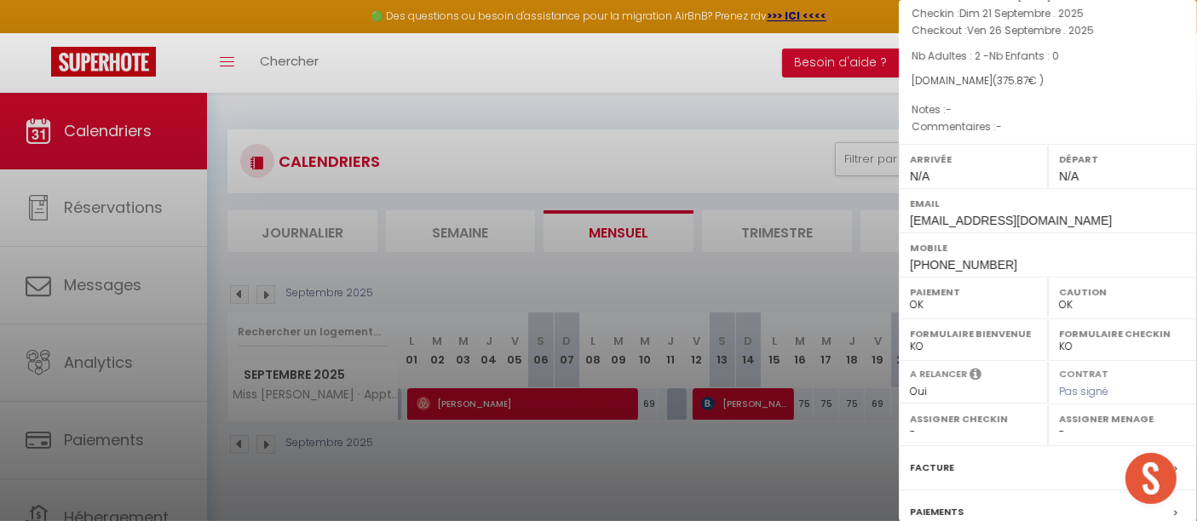
scroll to position [28, 0]
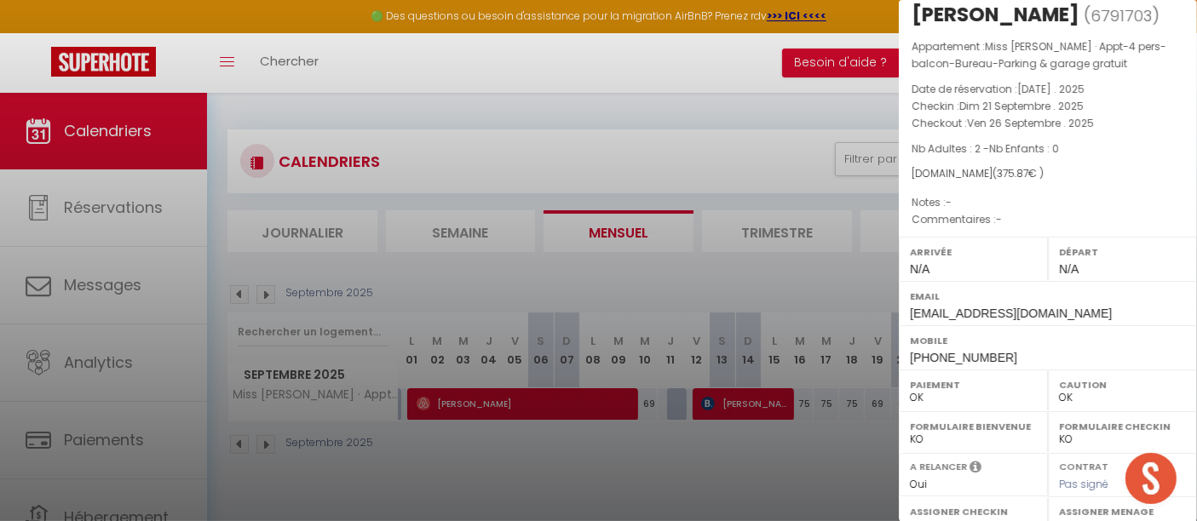
click at [770, 426] on div at bounding box center [598, 260] width 1197 height 521
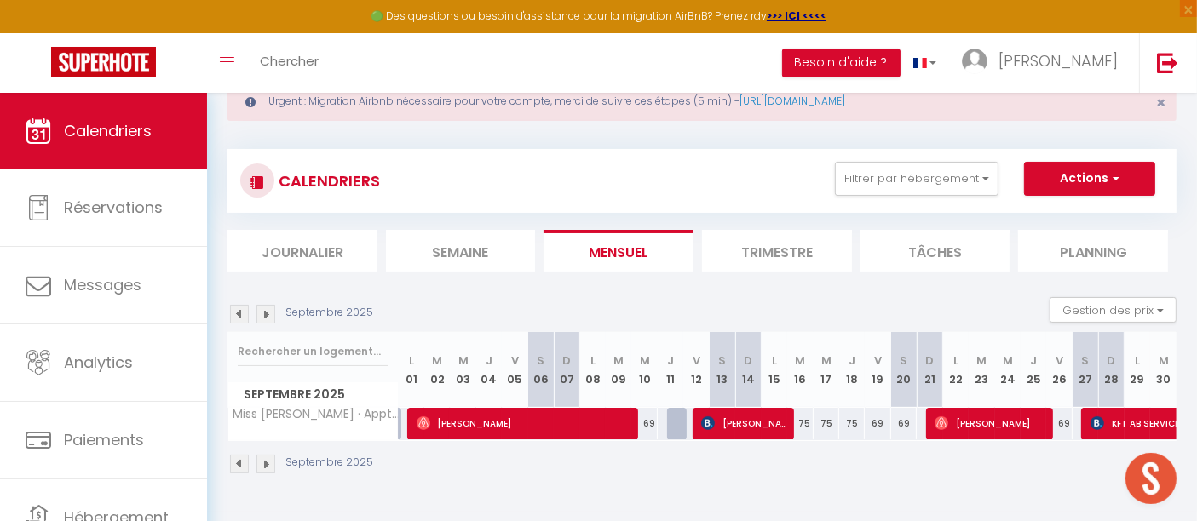
scroll to position [92, 0]
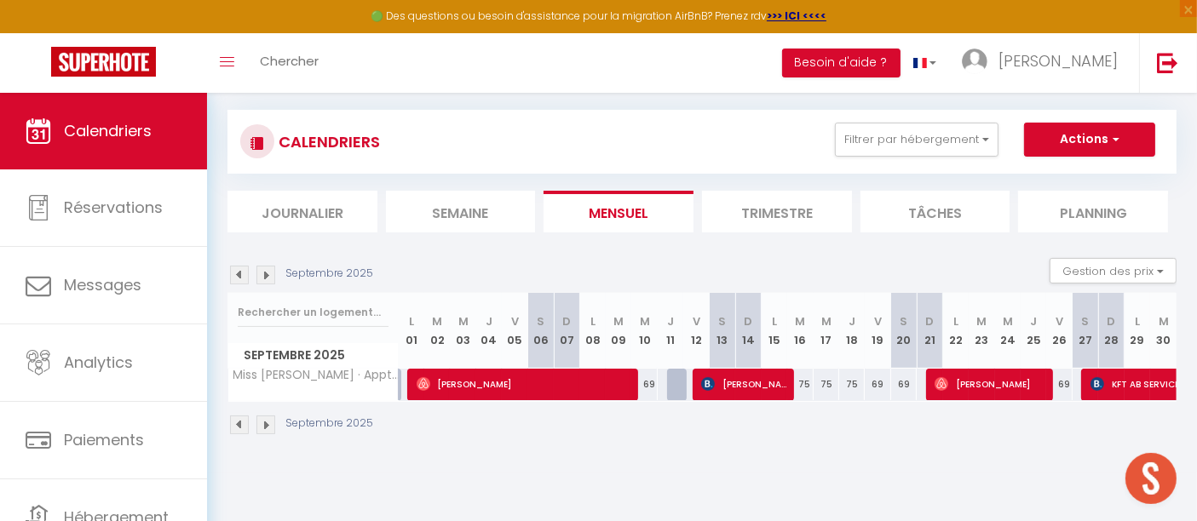
click at [262, 422] on img at bounding box center [265, 425] width 19 height 19
